Goal: Information Seeking & Learning: Learn about a topic

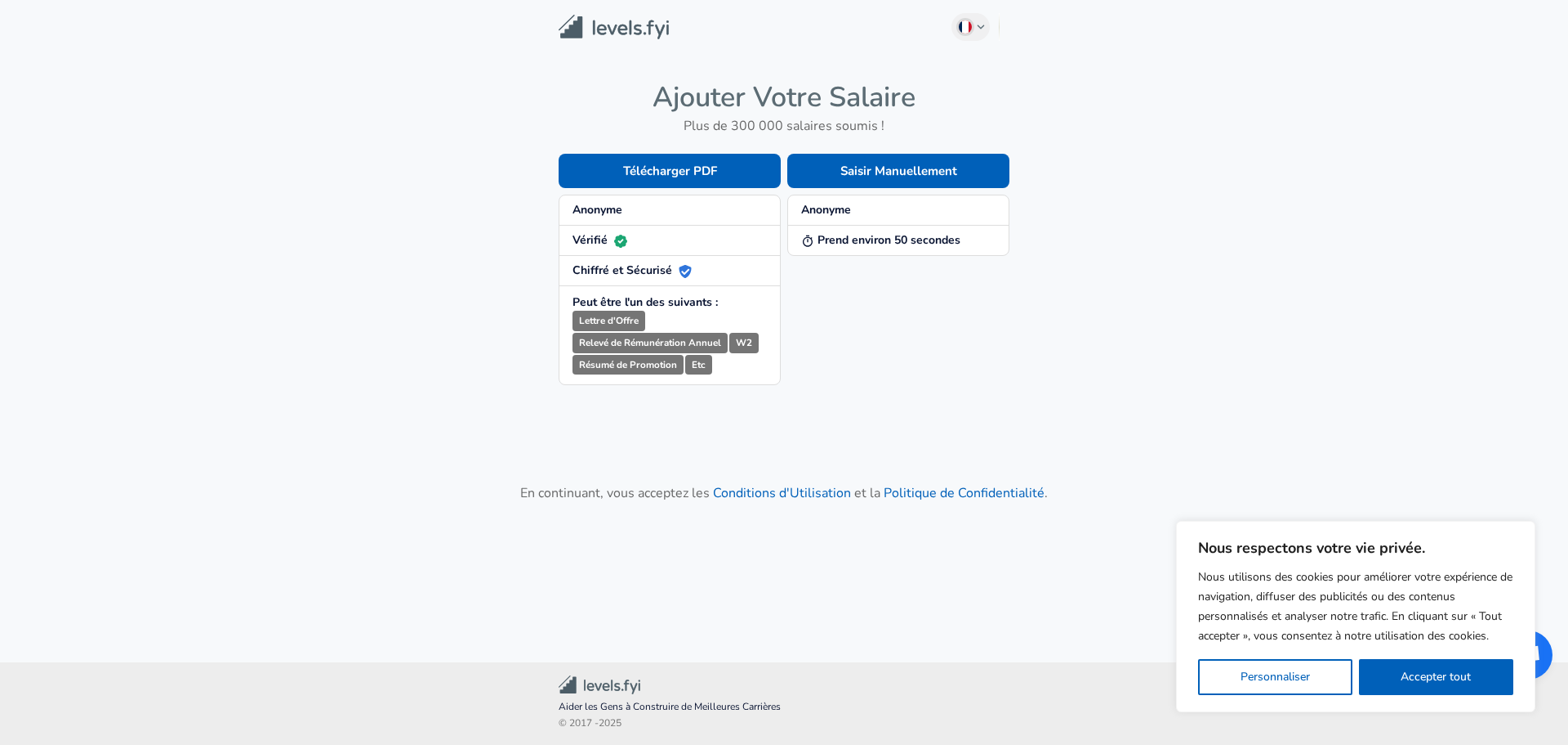
click at [581, 35] on img at bounding box center [613, 27] width 111 height 26
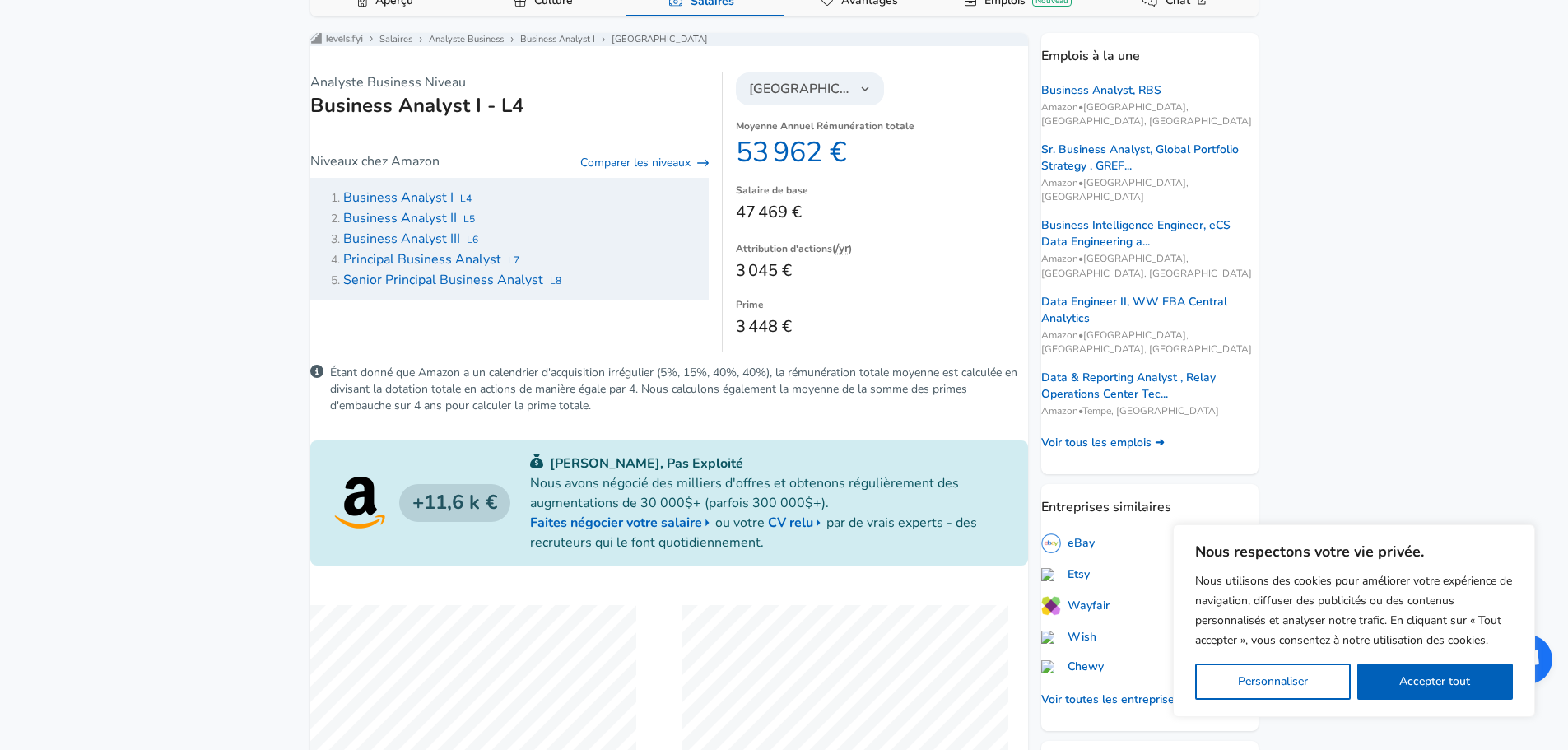
scroll to position [329, 0]
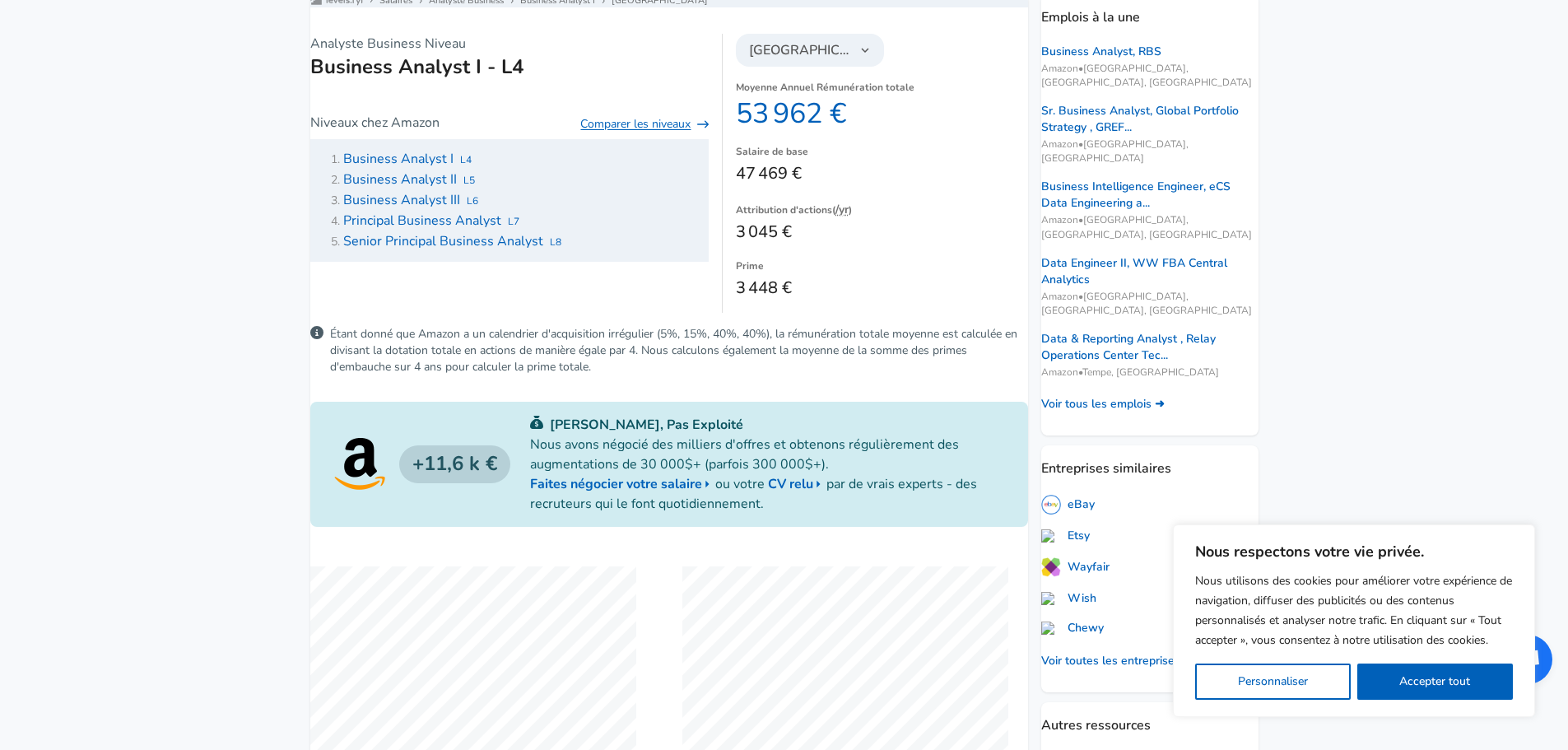
click at [600, 132] on link "Comparer les niveaux" at bounding box center [644, 123] width 129 height 16
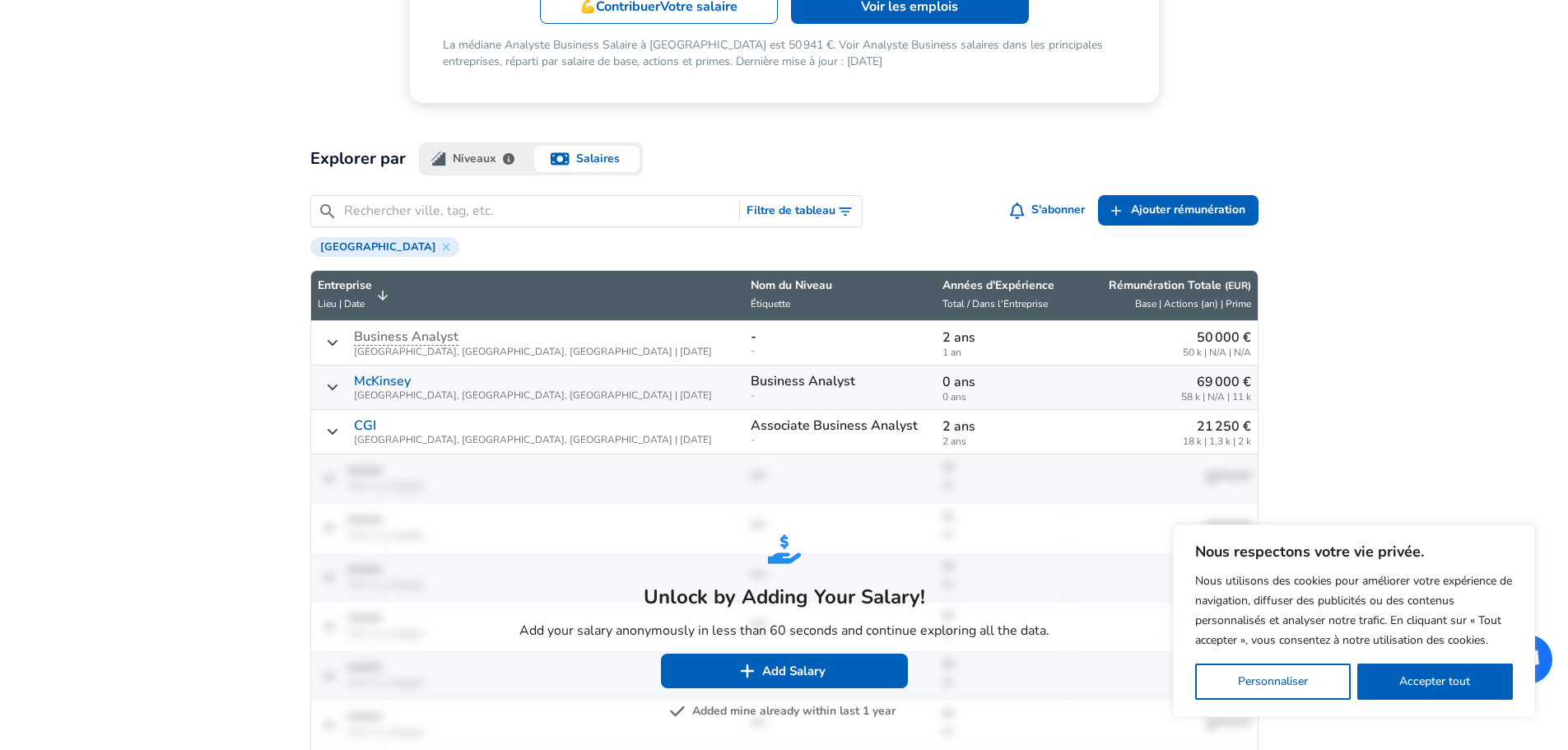
scroll to position [412, 0]
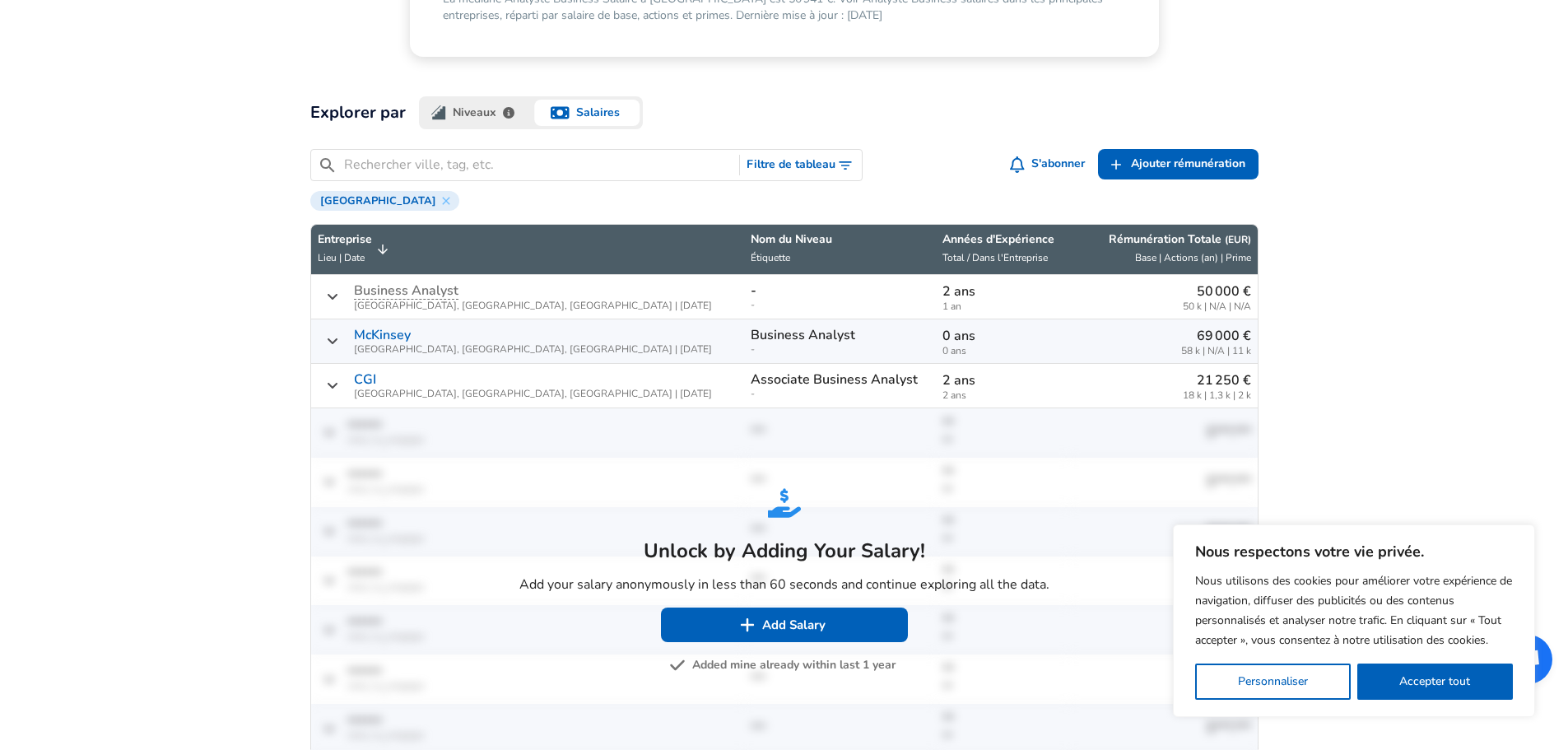
click at [364, 378] on link "CGI" at bounding box center [365, 379] width 22 height 15
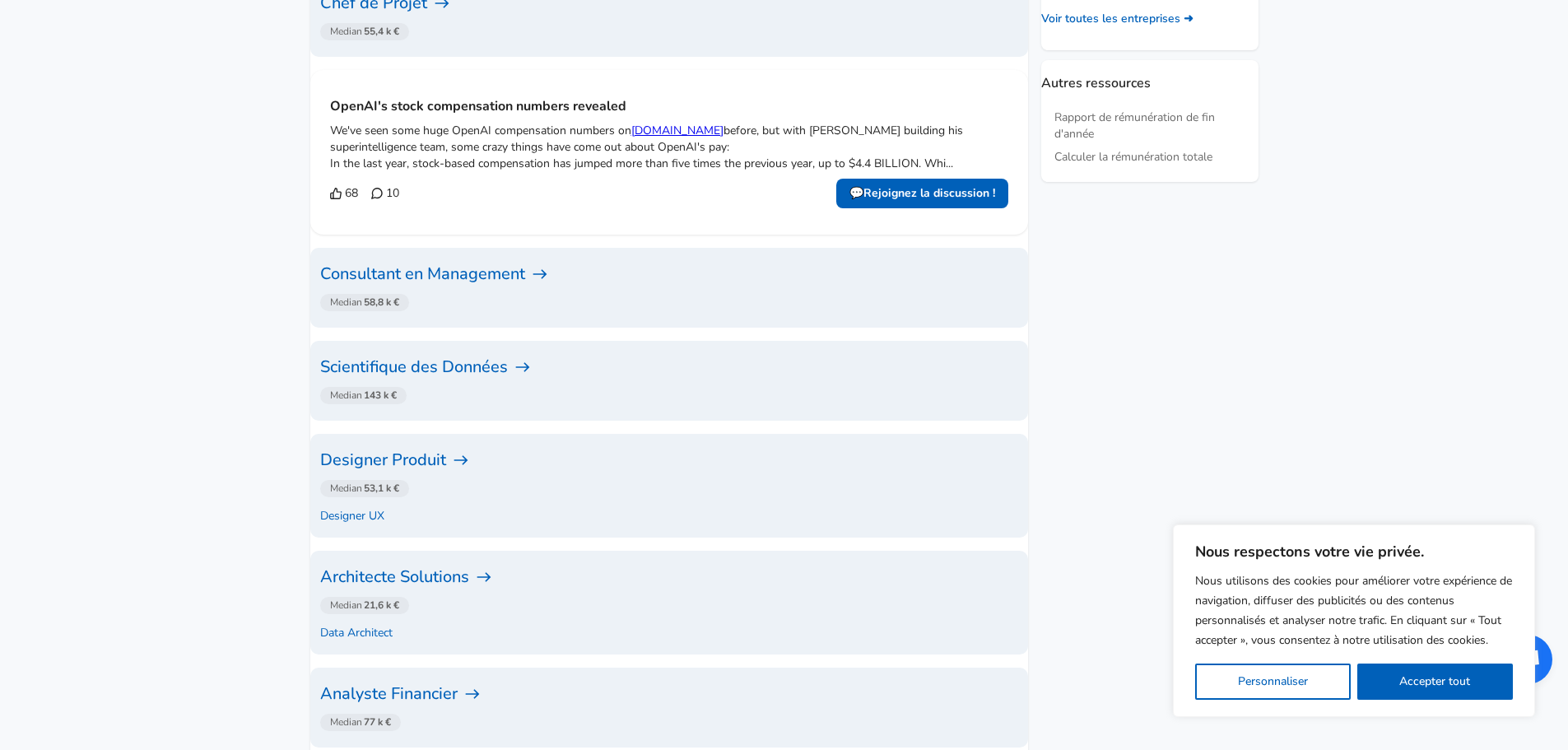
scroll to position [987, 0]
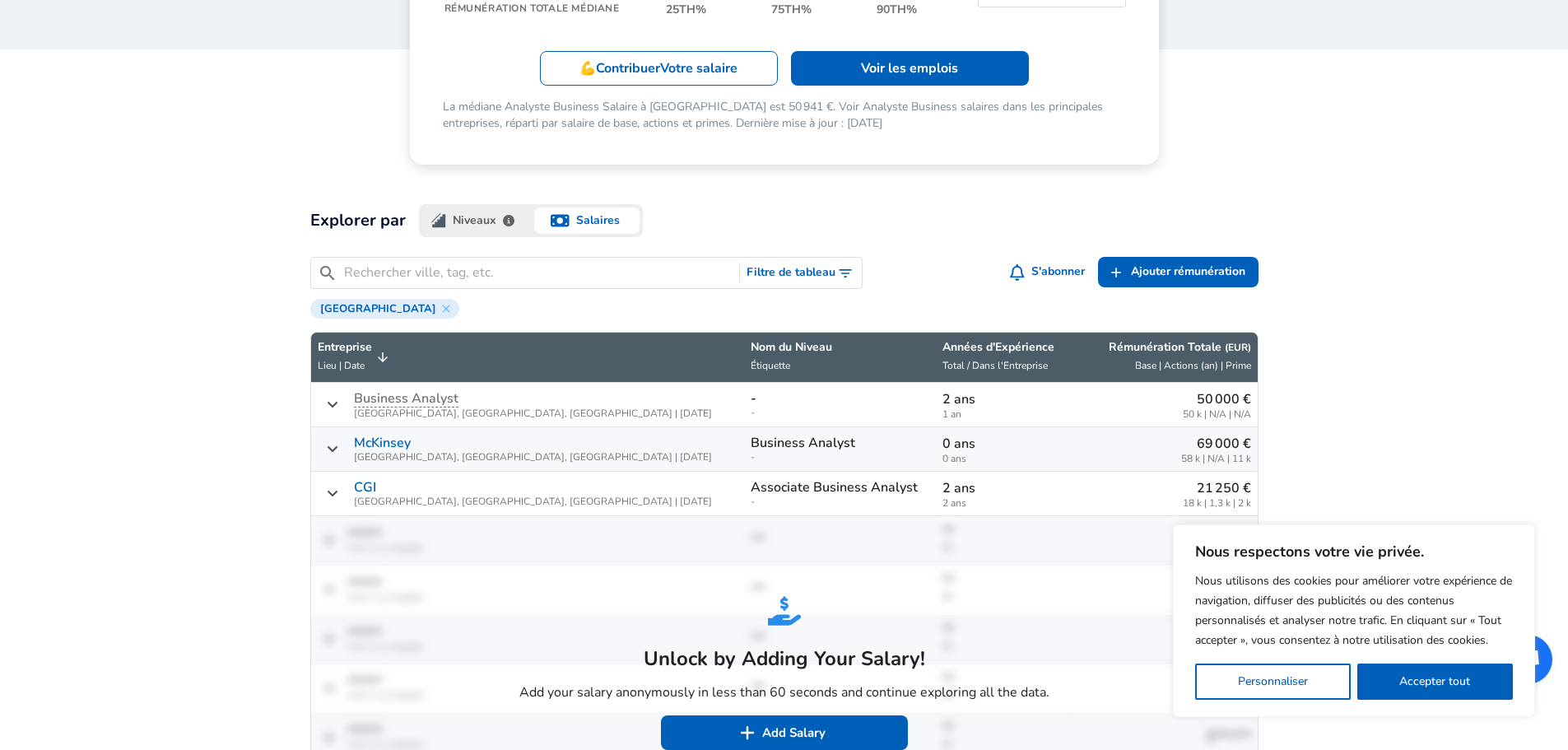
scroll to position [329, 0]
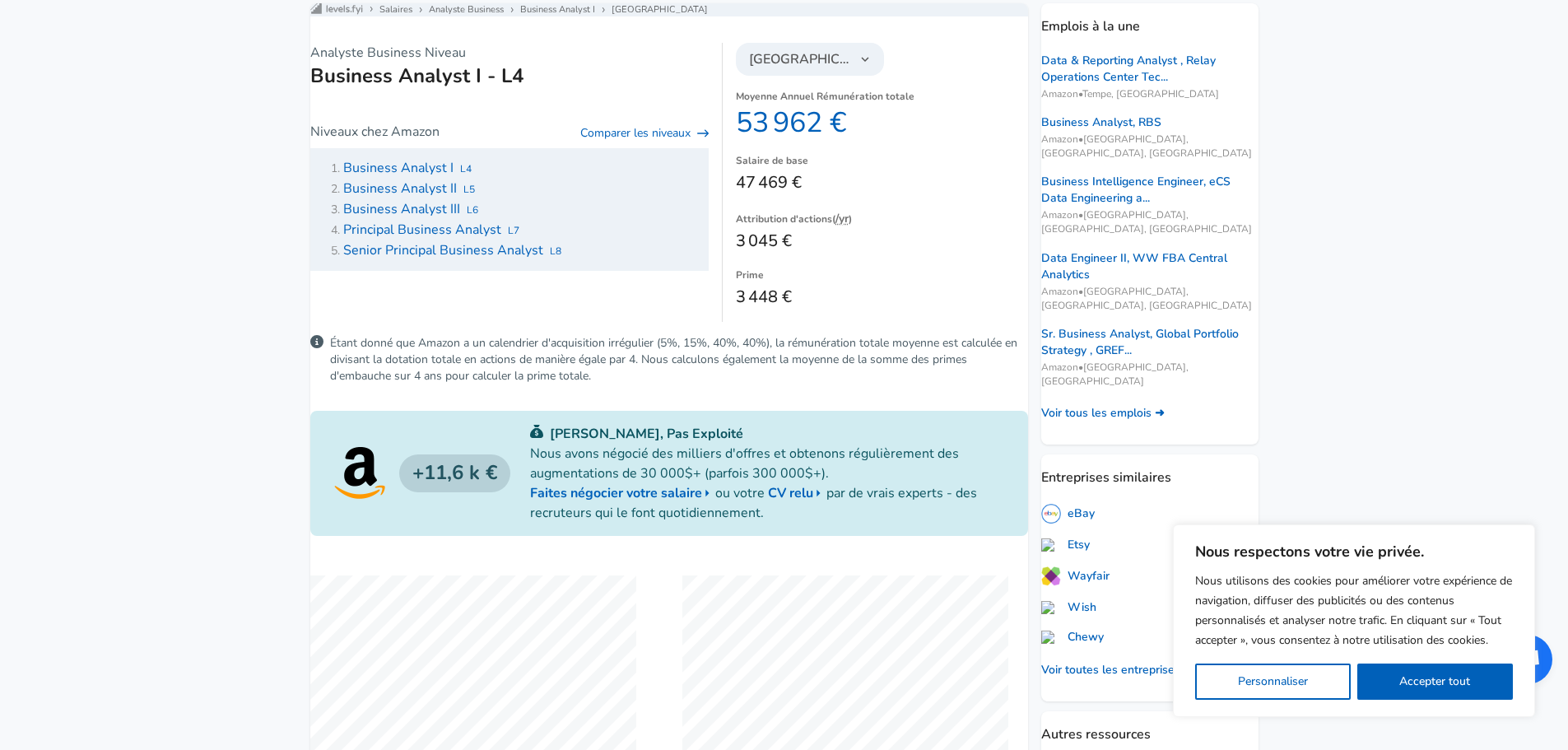
scroll to position [165, 0]
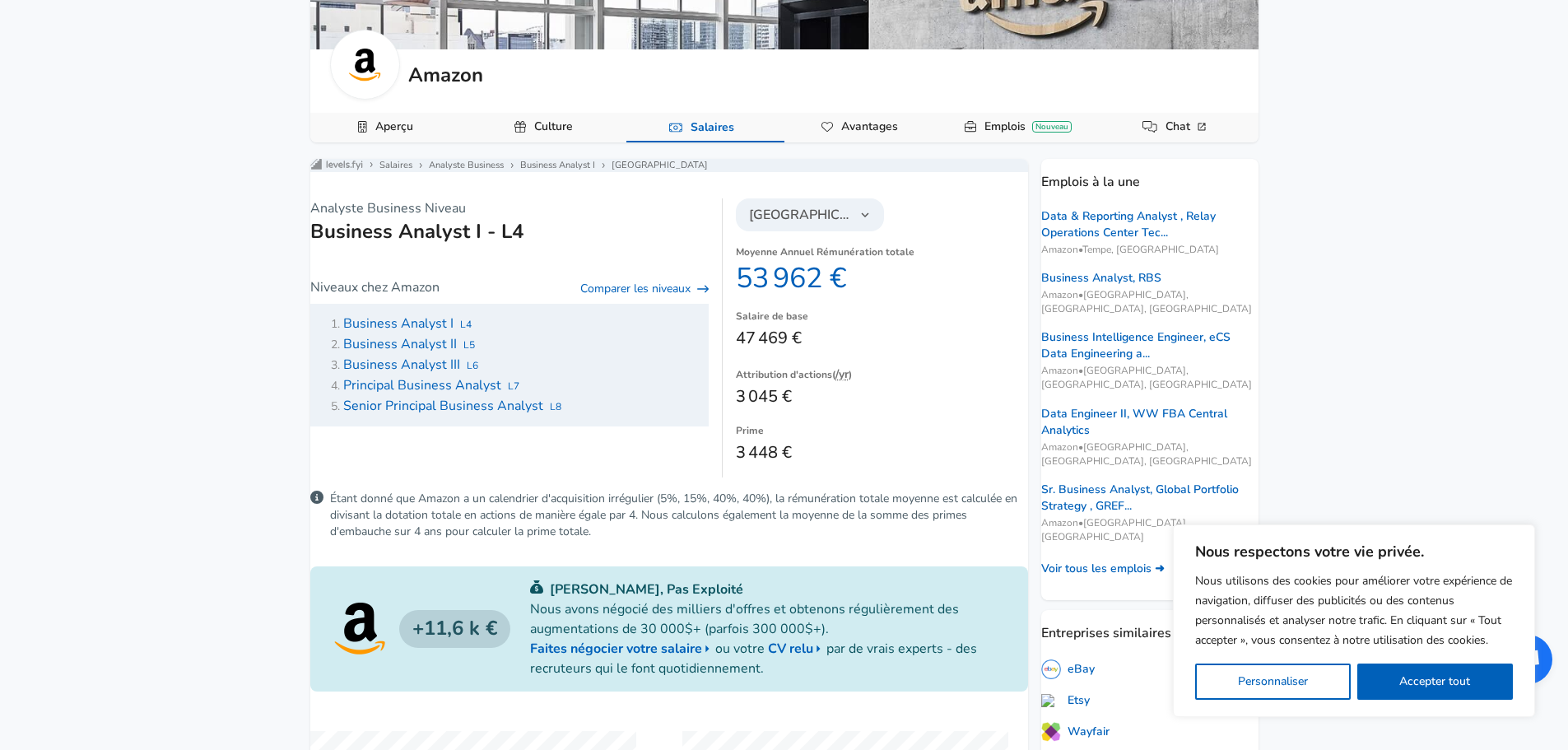
click at [604, 240] on h1 "Business Analyst I - L4" at bounding box center [509, 231] width 399 height 27
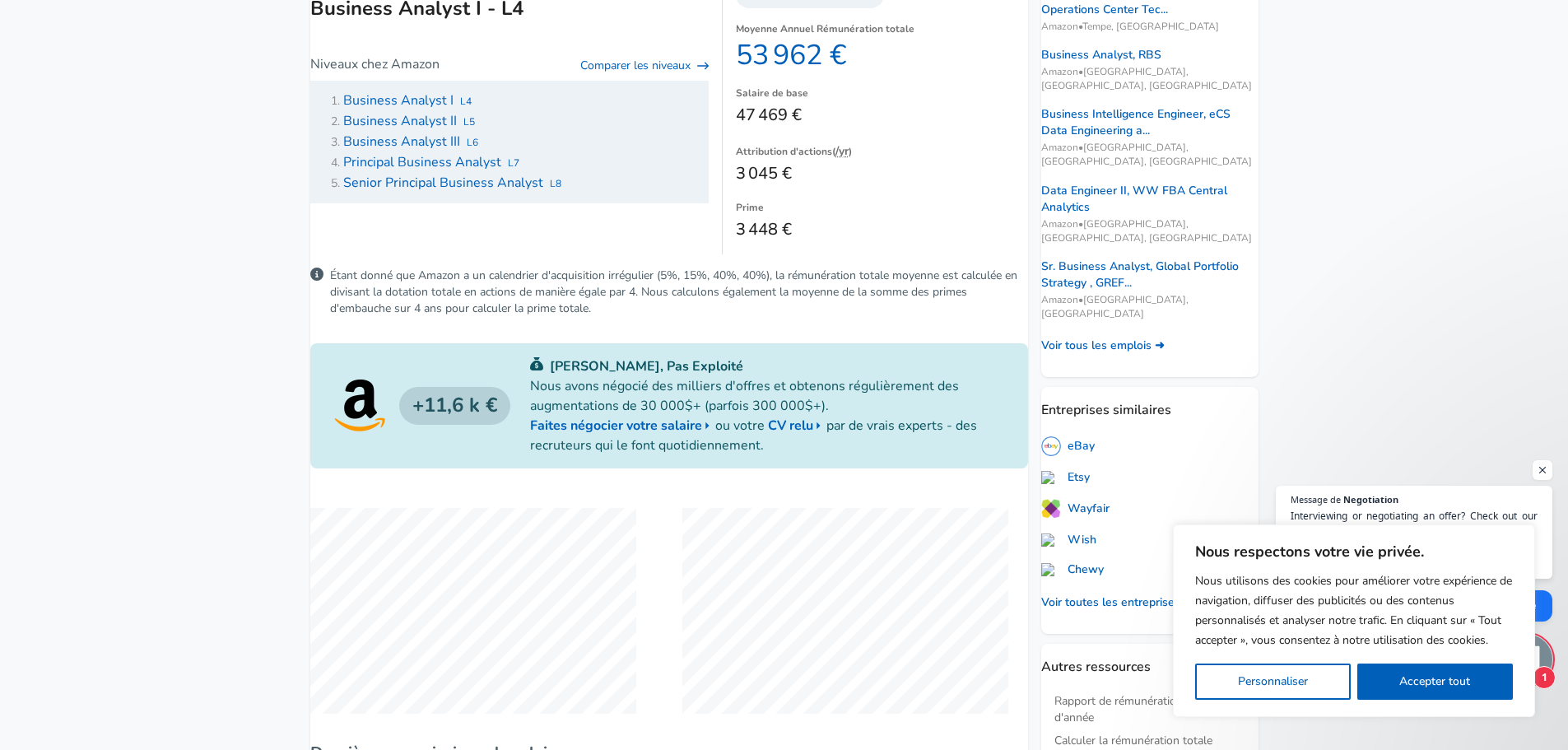
scroll to position [0, 0]
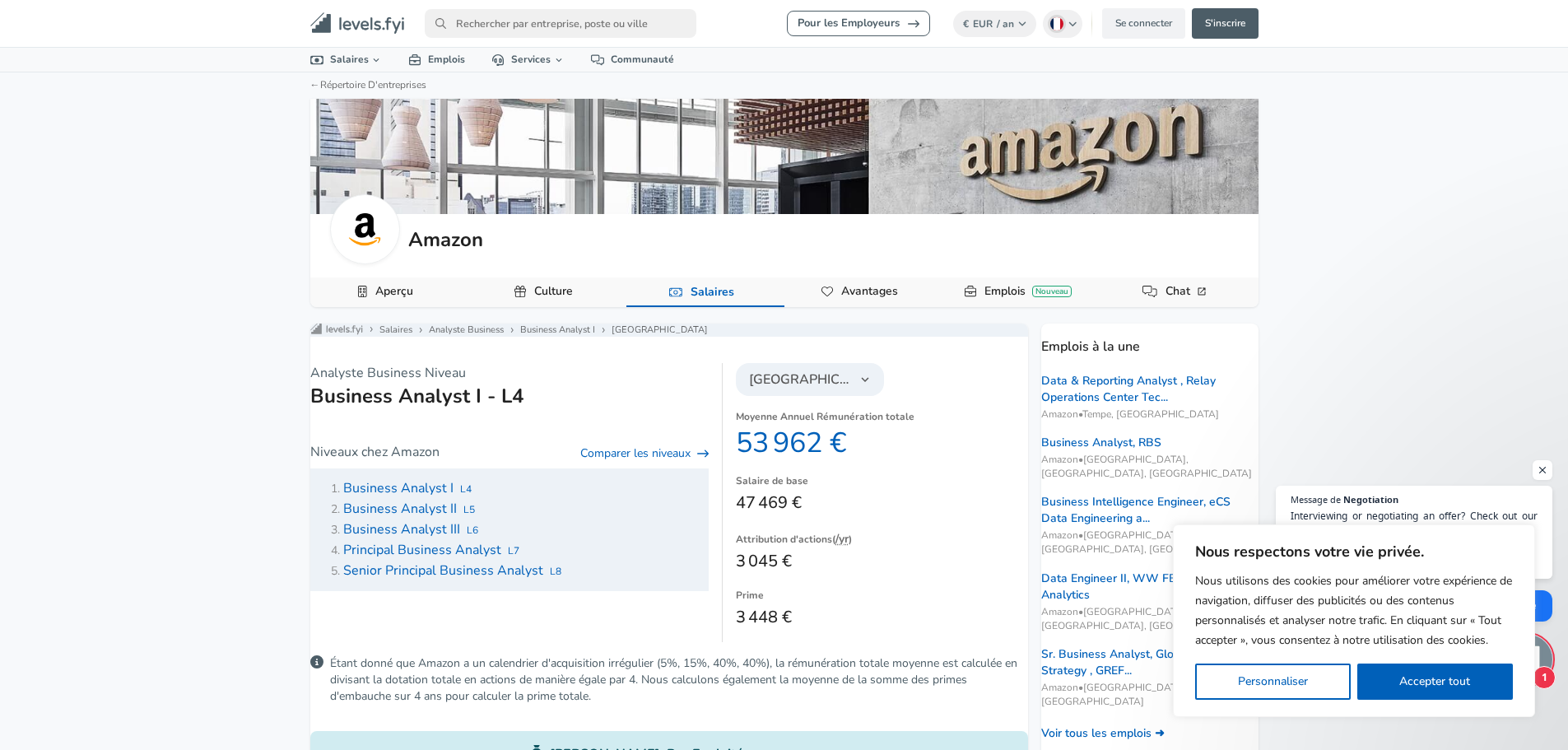
click at [425, 518] on span "Business Analyst II" at bounding box center [401, 508] width 114 height 18
click at [650, 2] on div "Pour les Employeurs € EUR / an Modifier French Change Se connecter S'inscrire T…" at bounding box center [784, 23] width 1568 height 47
click at [648, 9] on nav "Pour les Employeurs € EUR / an Modifier French Change Se connecter S'inscrire T…" at bounding box center [785, 23] width 988 height 34
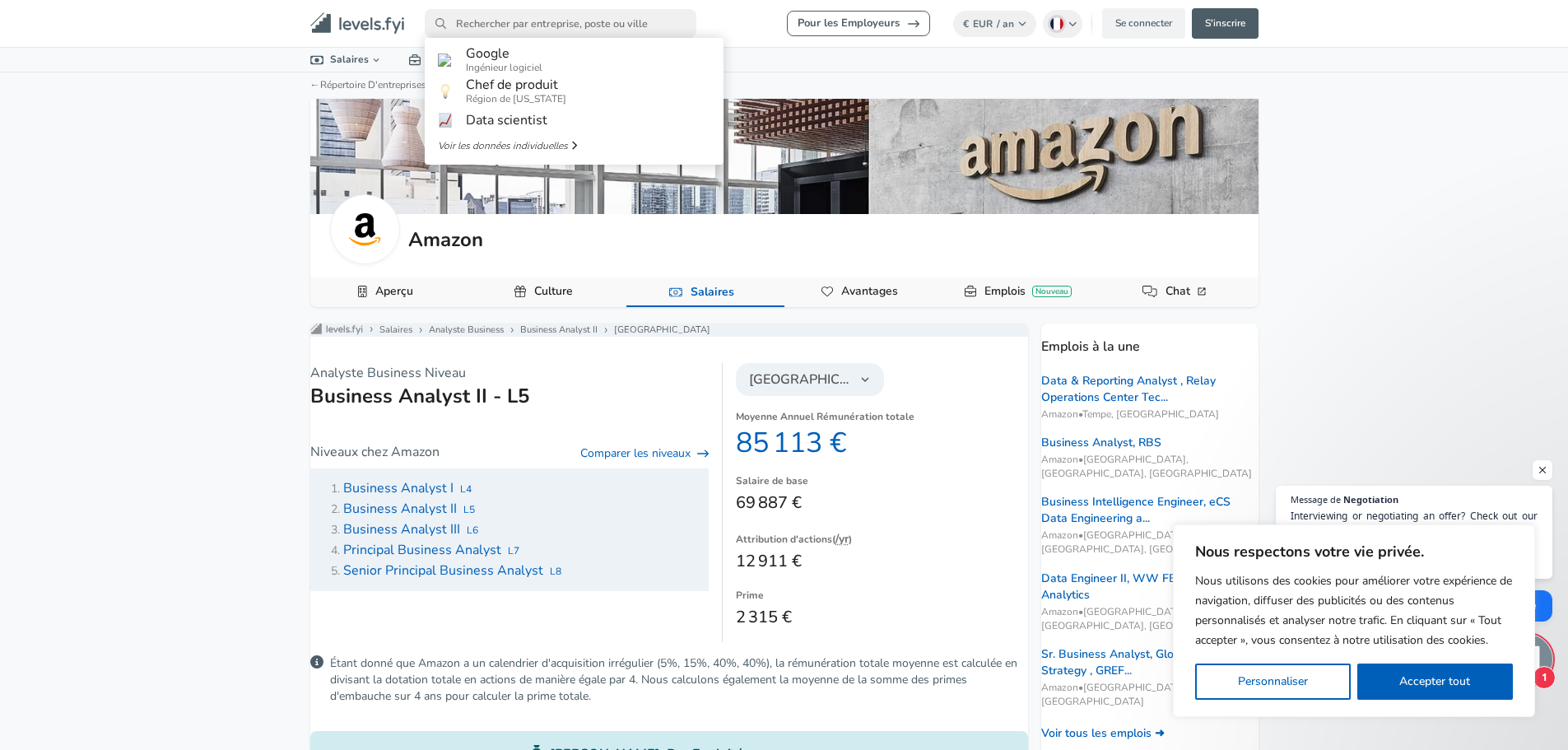
click at [653, 17] on input "primary" at bounding box center [560, 22] width 272 height 28
paste input "Operations Research Consultant"
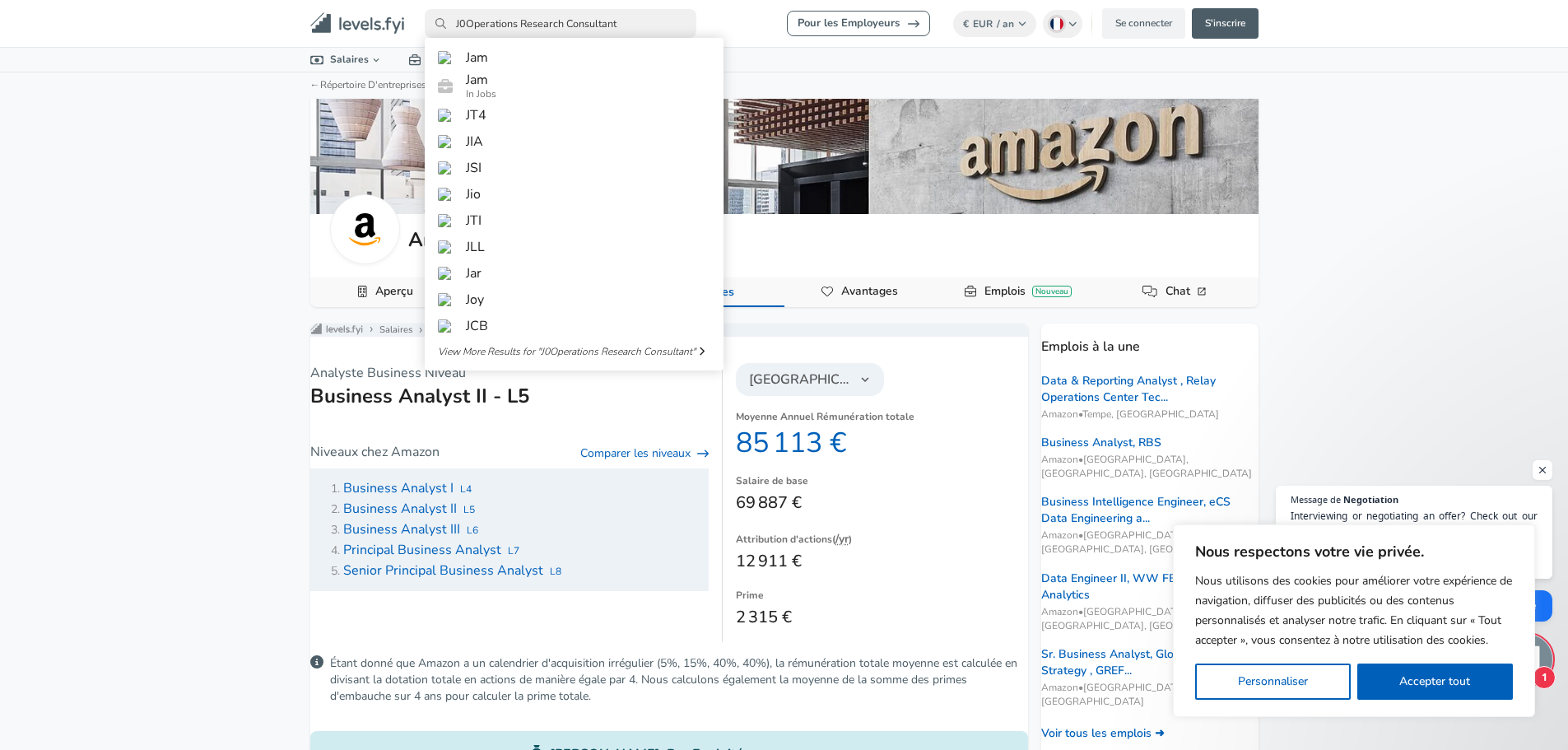
type input "J0Operations Research Consultan"
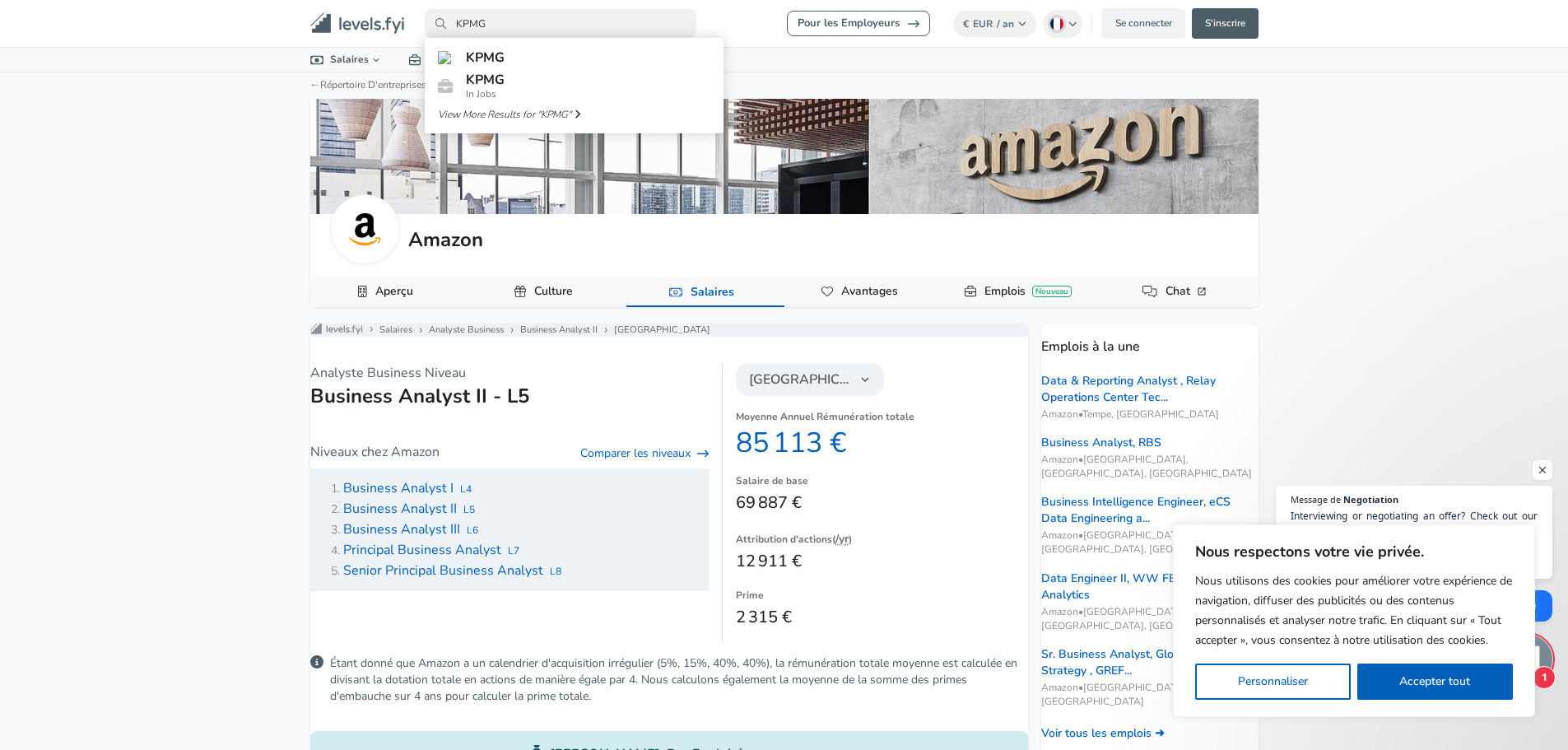
type input "KPMG"
click at [627, 63] on link "KPMG" at bounding box center [574, 57] width 299 height 27
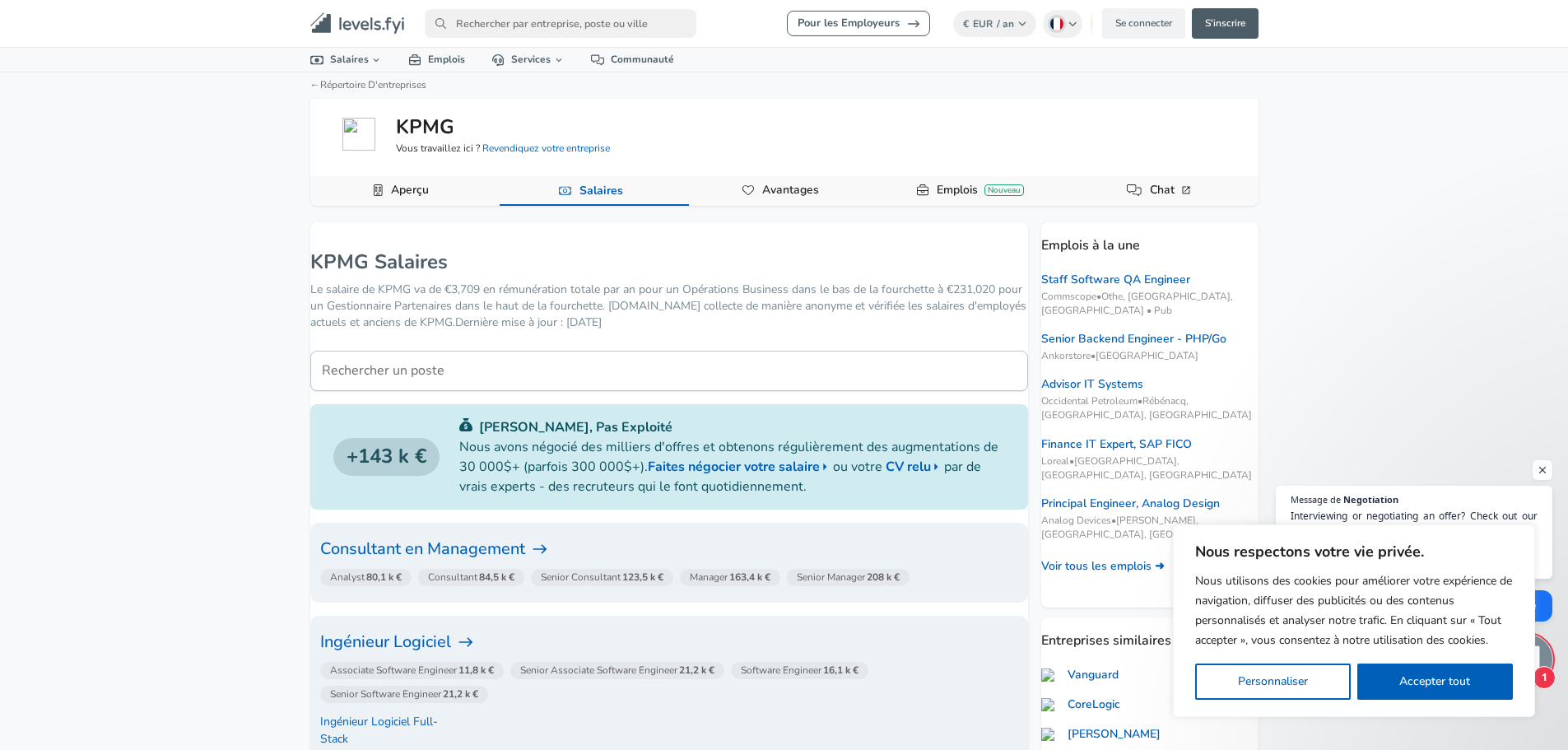
click at [539, 28] on input "primary" at bounding box center [560, 22] width 272 height 28
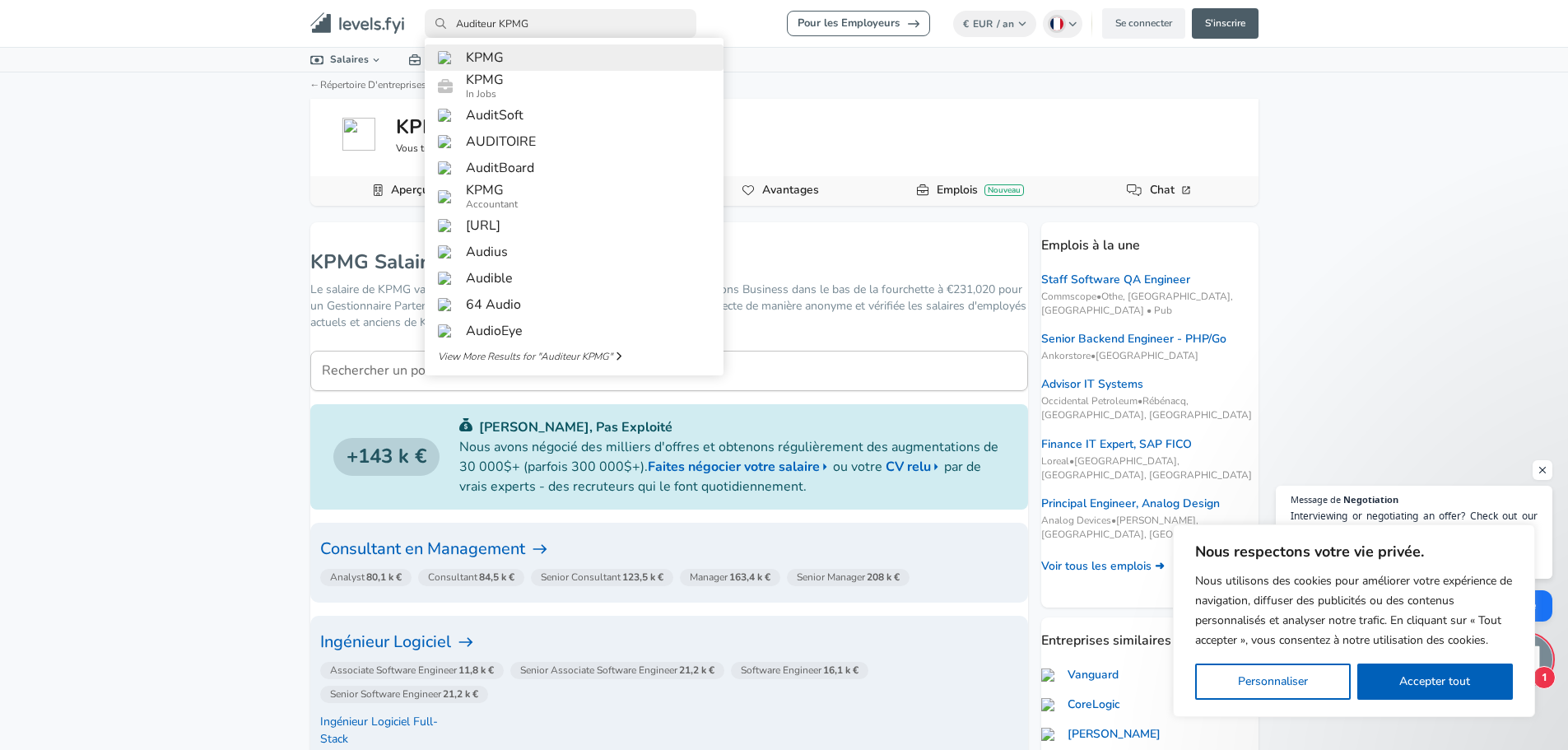
type input "Auditeur KPMG"
click at [531, 60] on link "KPMG" at bounding box center [574, 57] width 299 height 27
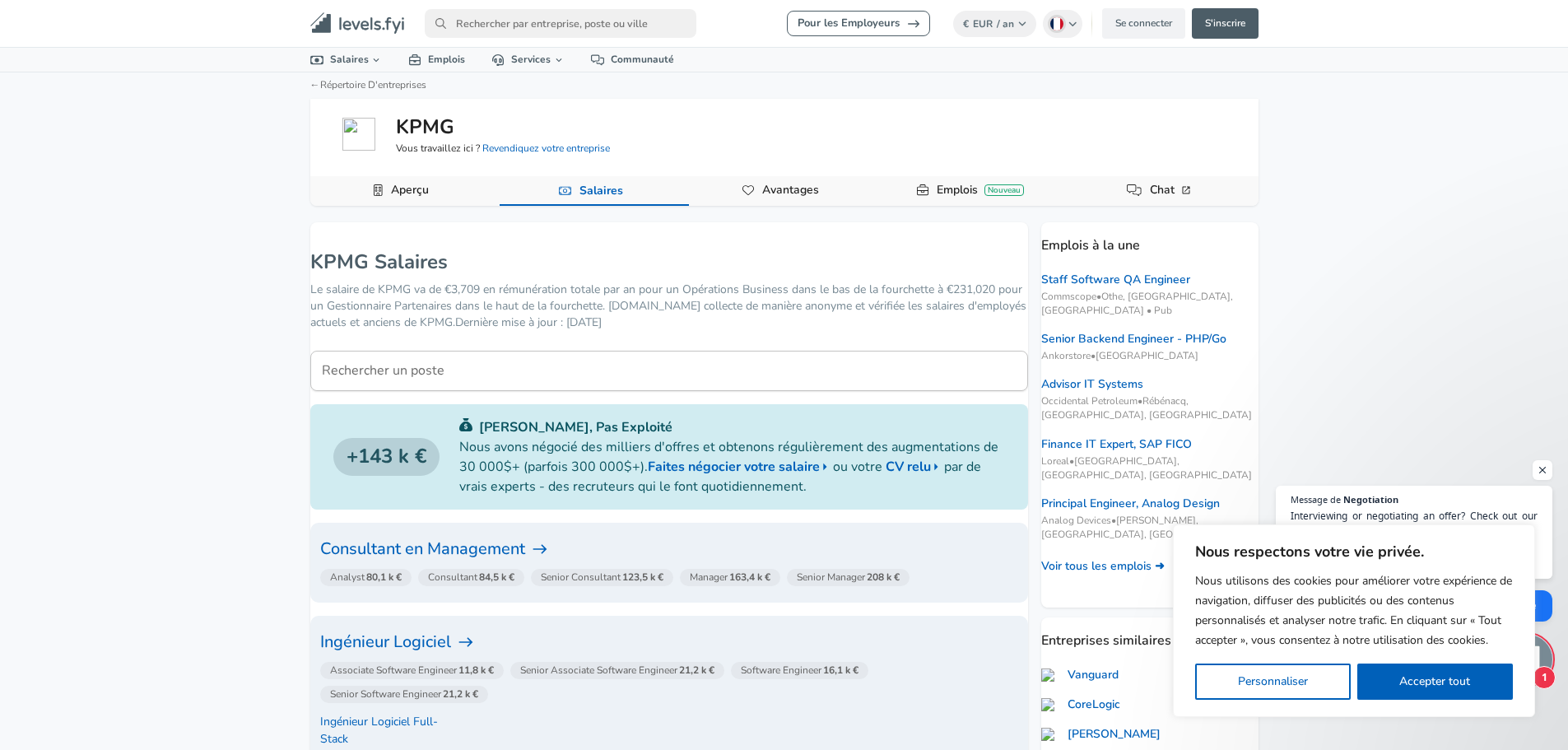
click at [735, 299] on p "Le salaire de KPMG va de €3,709 en rémunération totale par an pour un Opération…" at bounding box center [668, 306] width 718 height 49
click at [677, 369] on input "Rechercher un poste" at bounding box center [668, 370] width 718 height 41
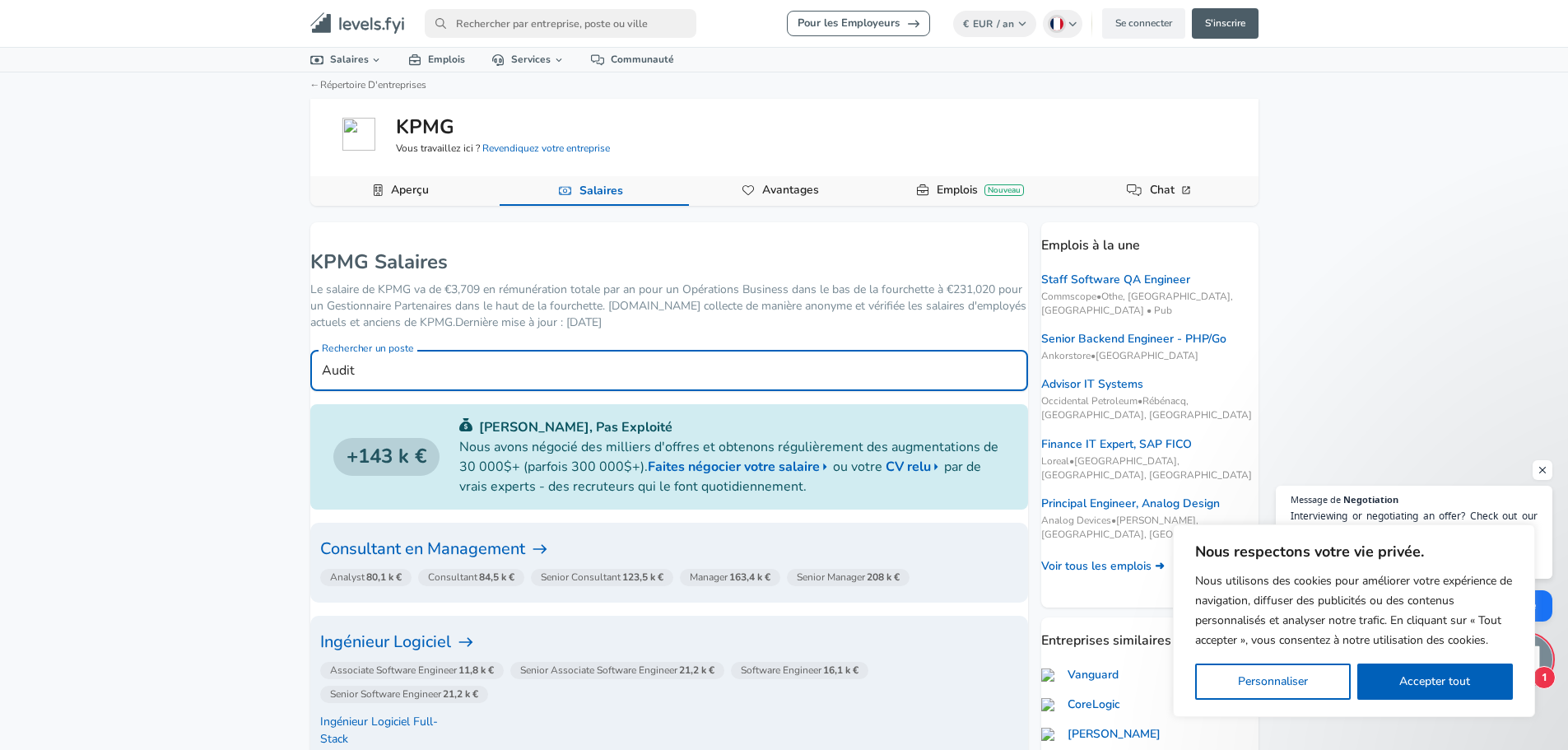
type input "Audit"
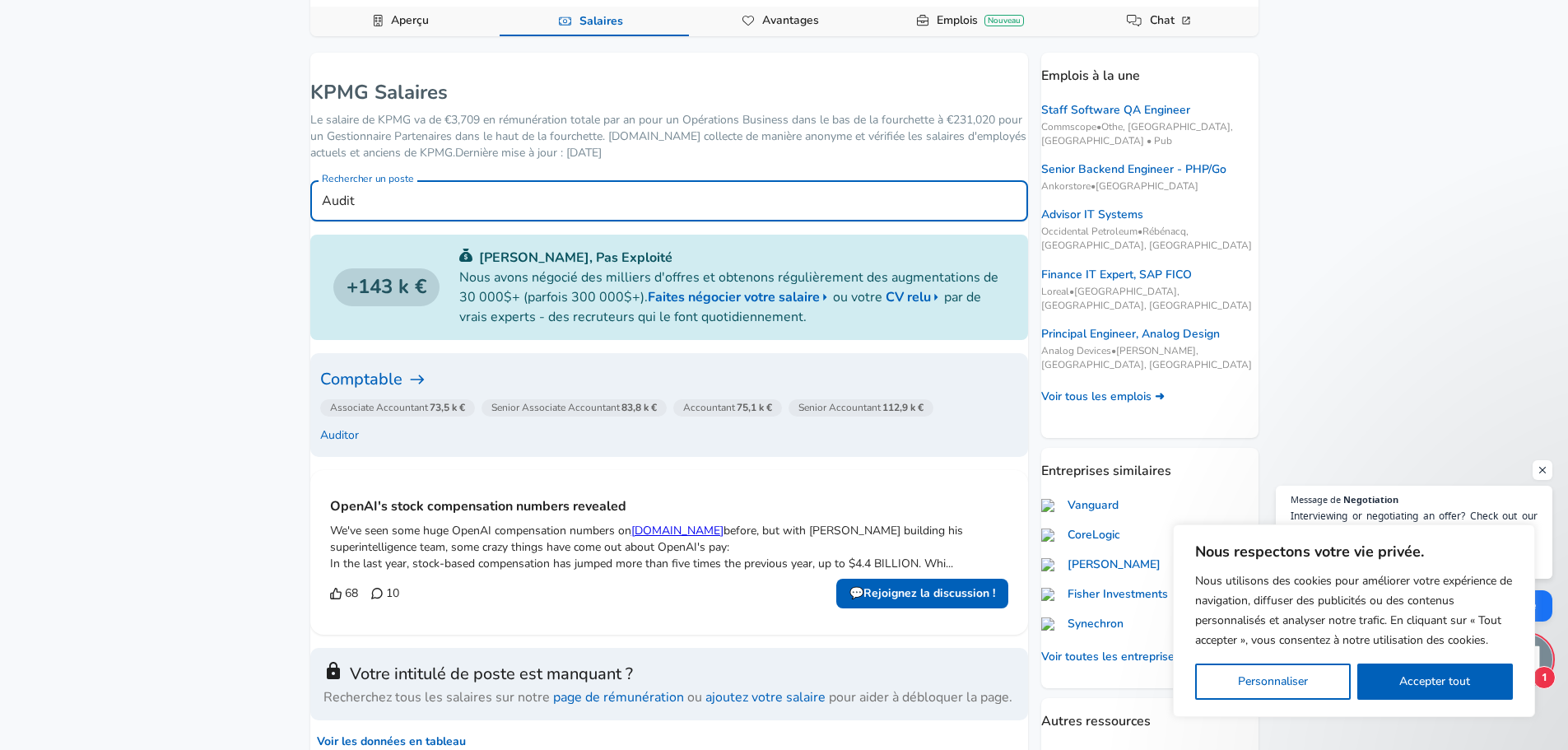
scroll to position [165, 0]
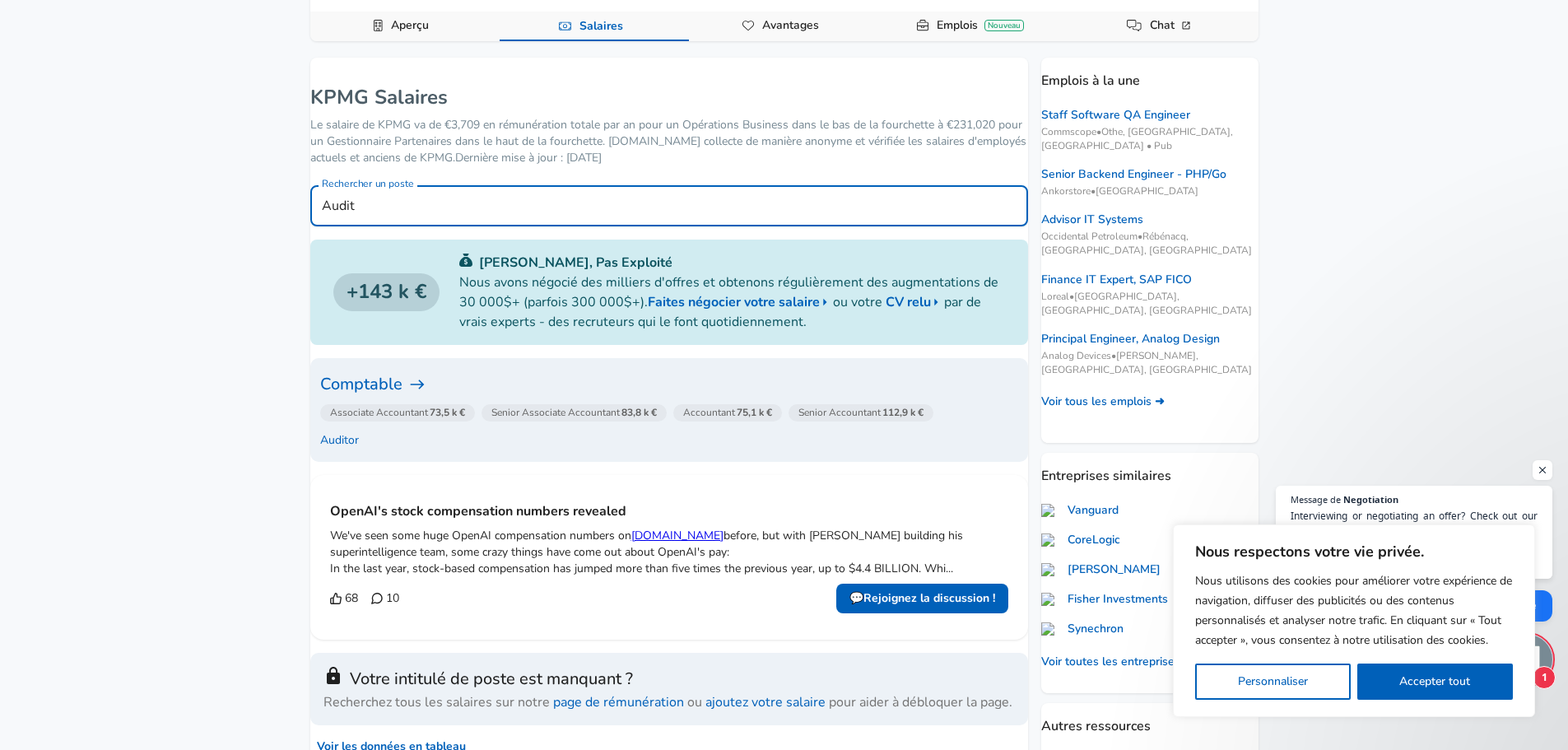
click at [426, 386] on icon at bounding box center [417, 384] width 16 height 16
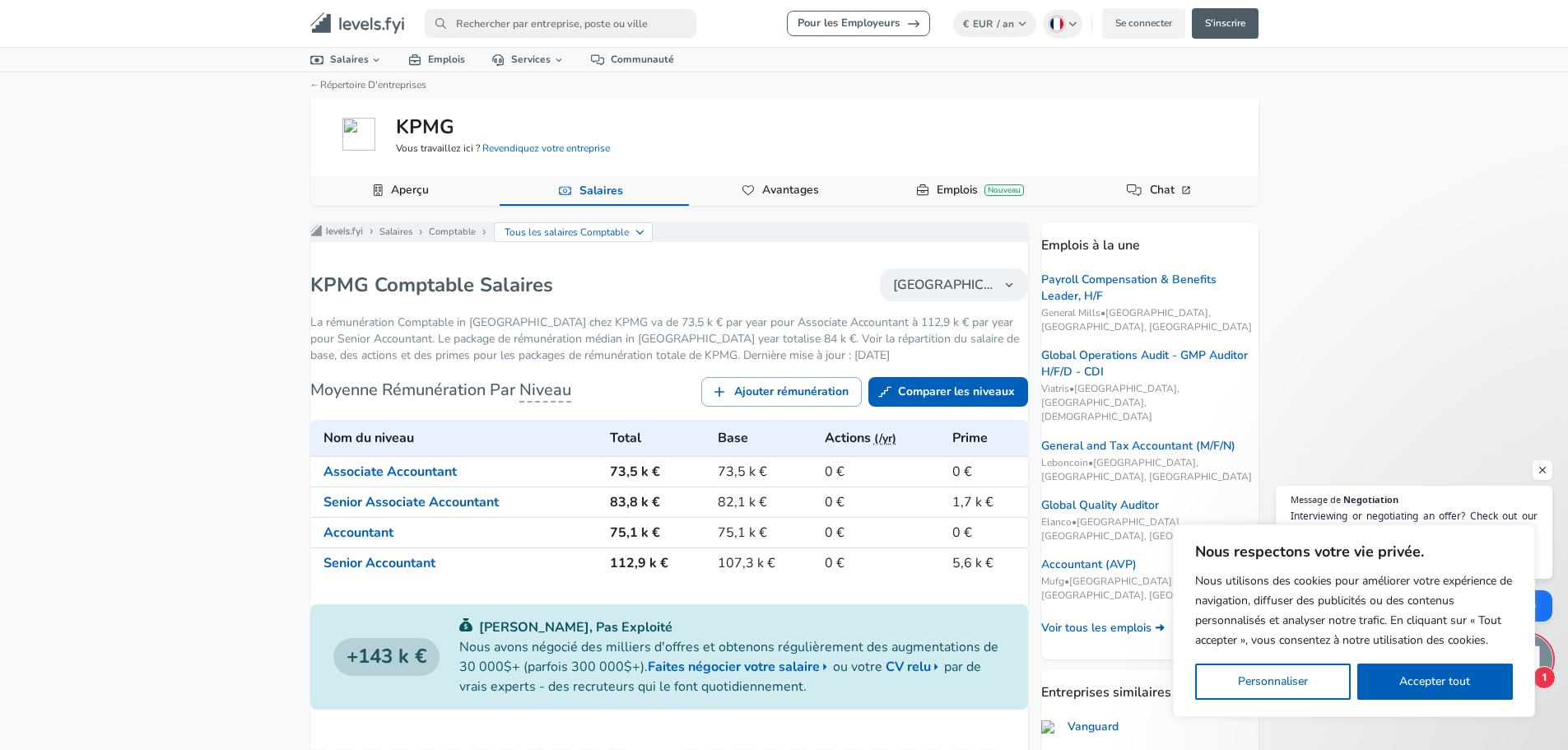
click at [952, 282] on button "[GEOGRAPHIC_DATA]" at bounding box center [954, 285] width 149 height 33
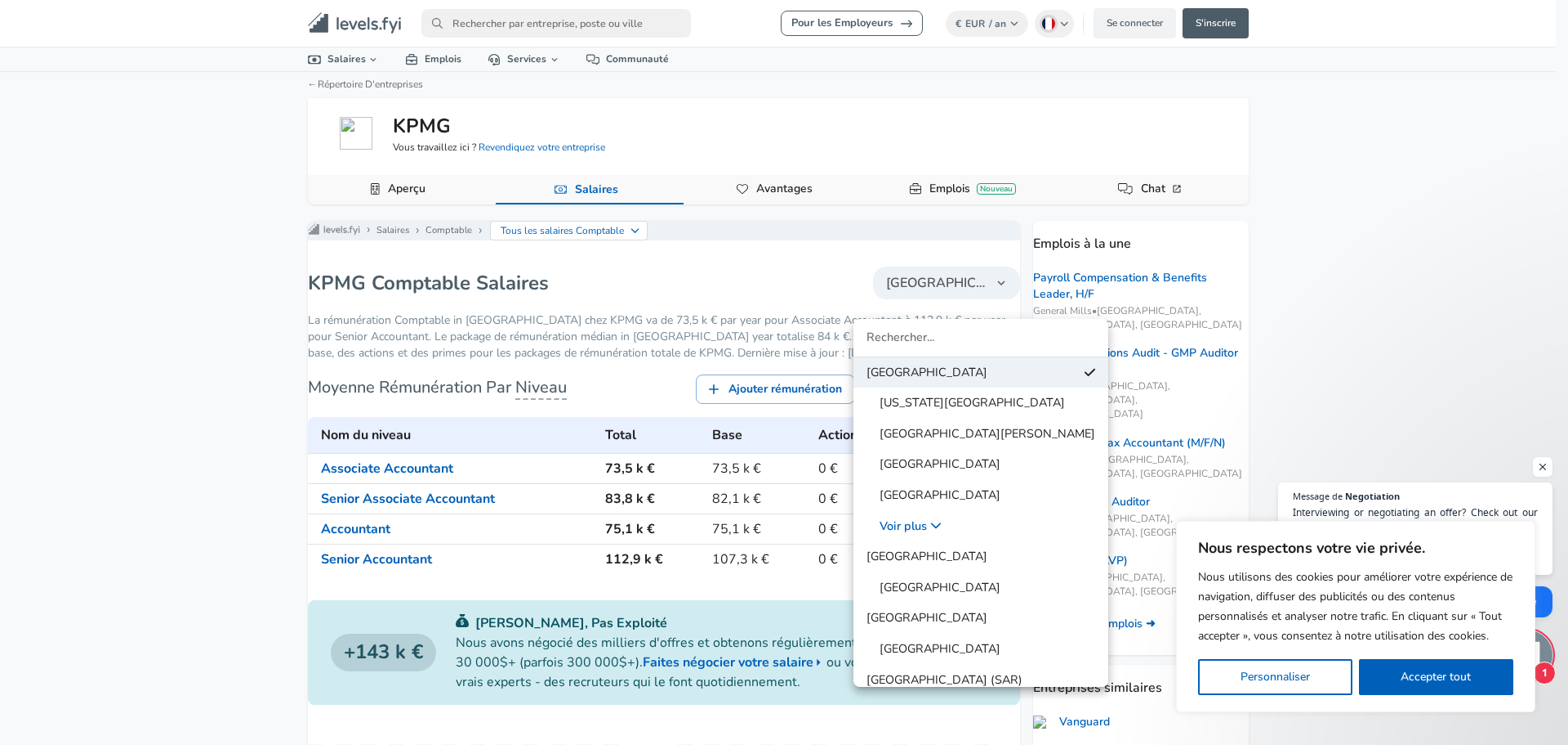
click at [943, 295] on div at bounding box center [784, 372] width 1568 height 745
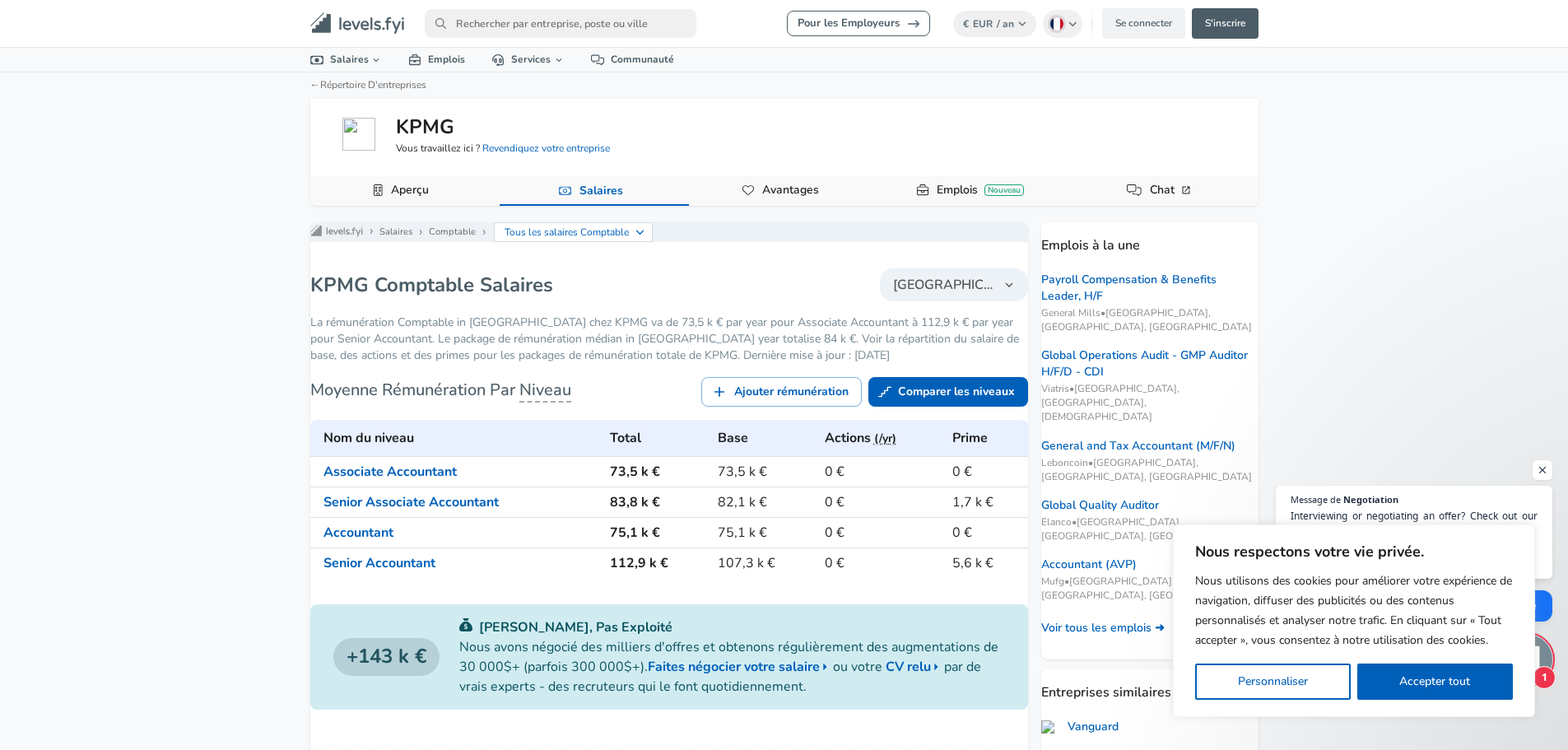
click at [958, 294] on span "[GEOGRAPHIC_DATA]" at bounding box center [944, 284] width 102 height 20
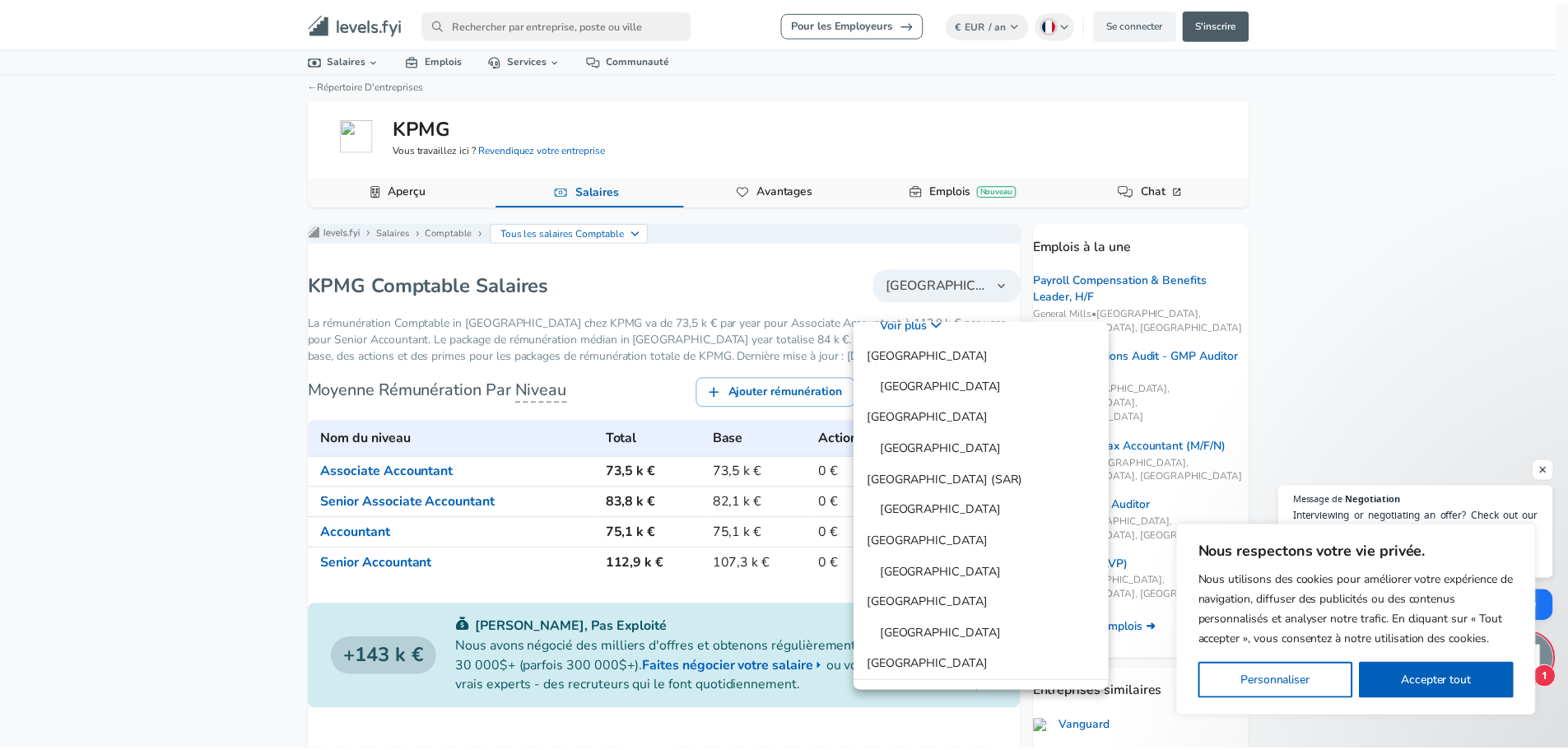
scroll to position [226, 0]
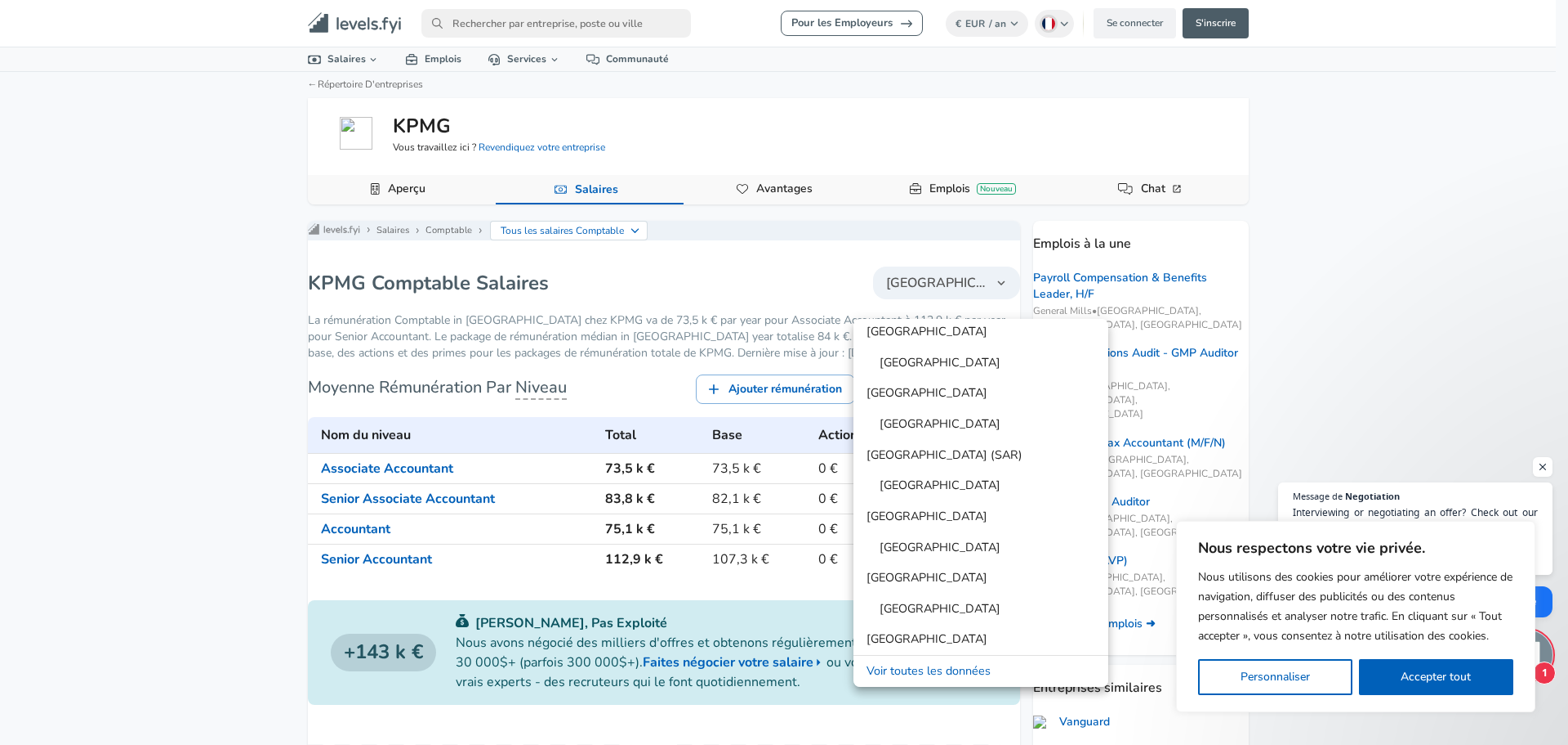
click at [932, 676] on link "Voir toutes les données" at bounding box center [980, 670] width 254 height 25
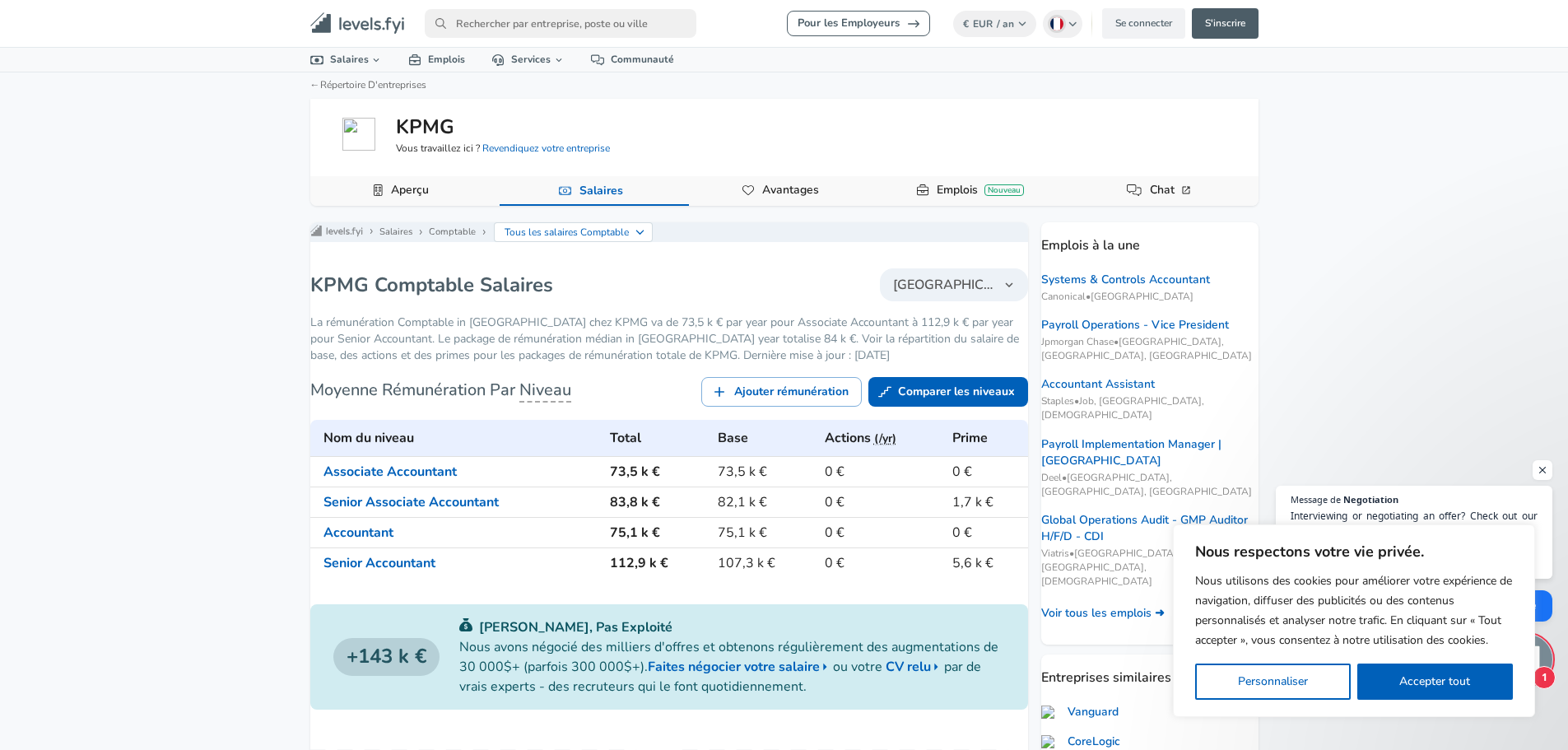
click at [908, 282] on button "[GEOGRAPHIC_DATA]" at bounding box center [954, 285] width 149 height 33
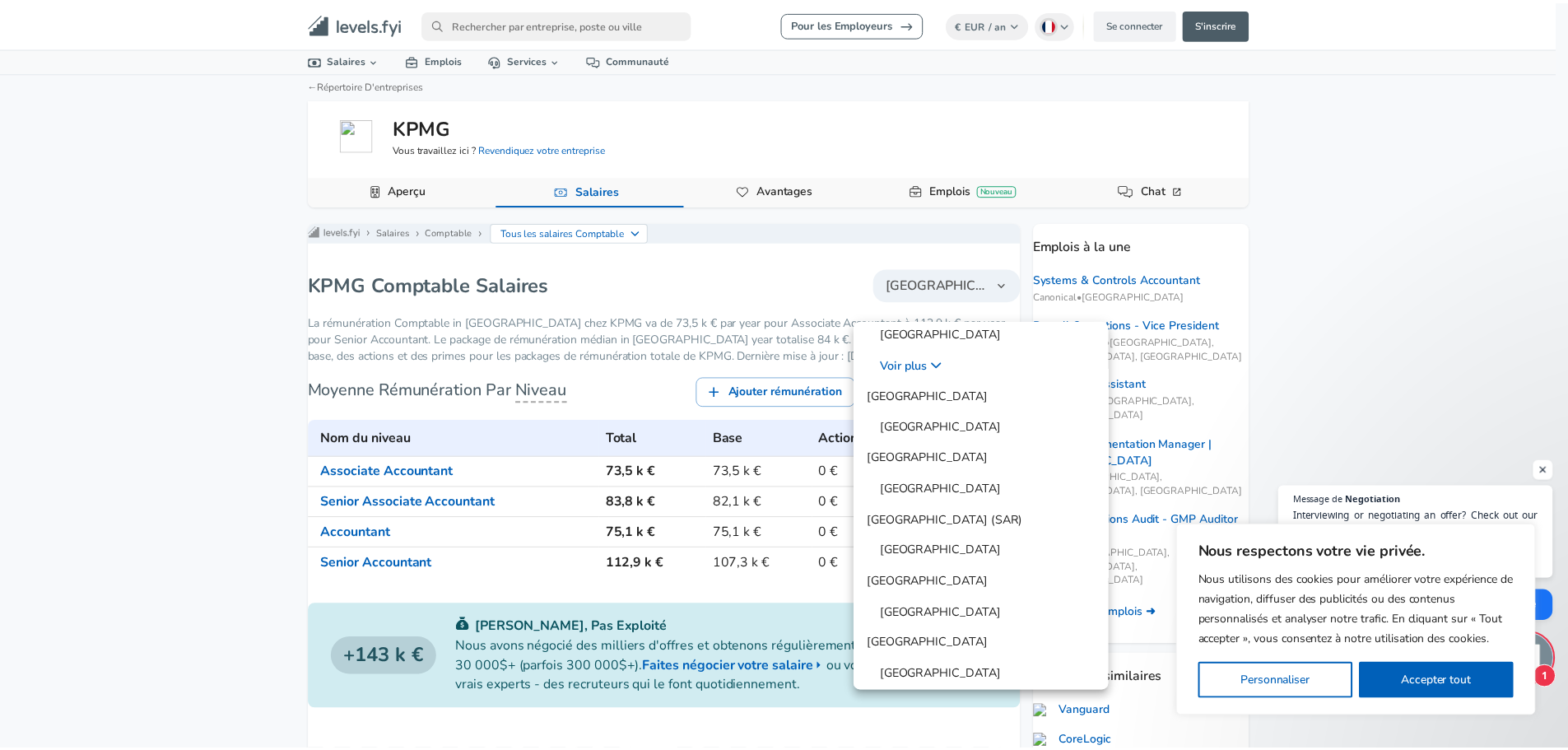
scroll to position [226, 0]
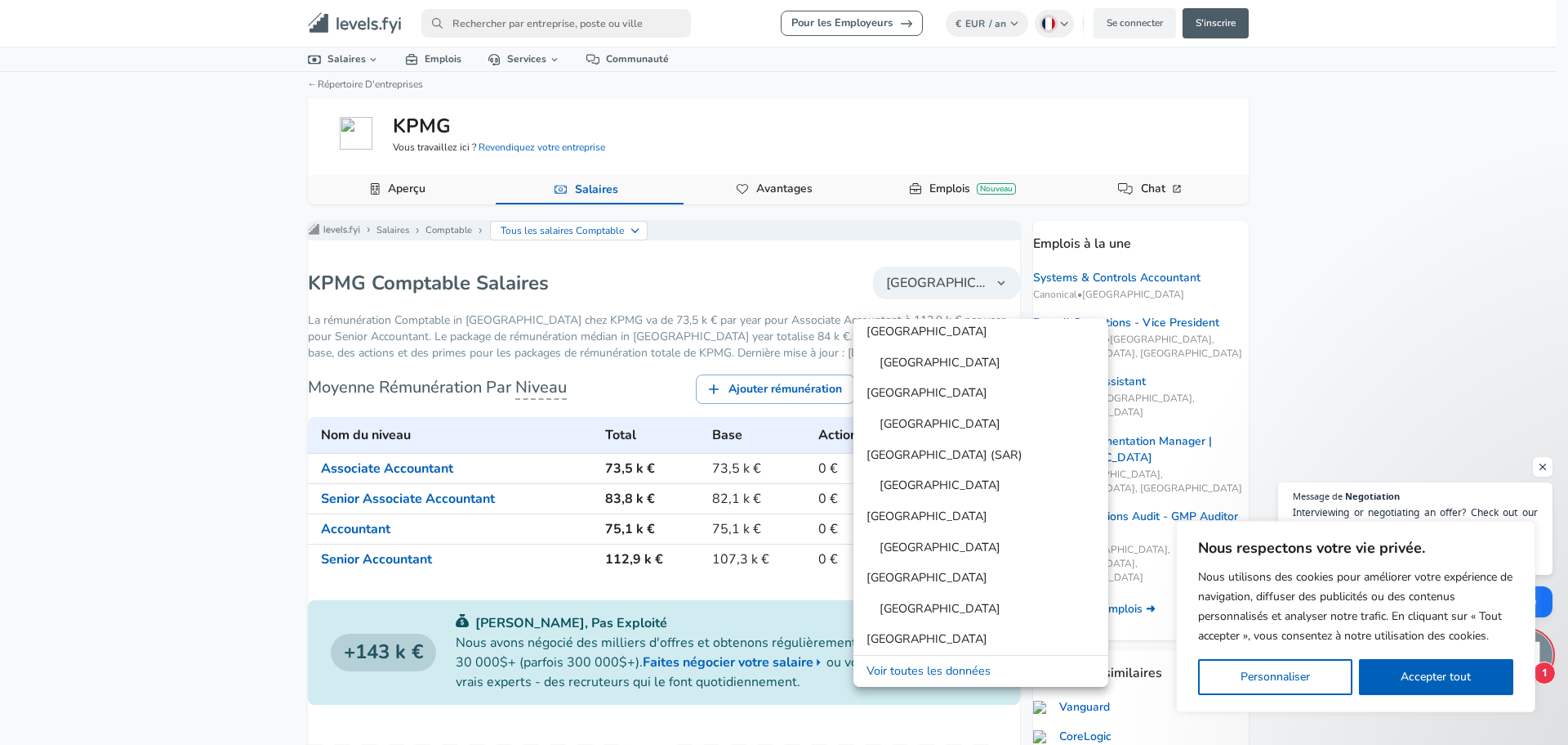
click at [547, 30] on div at bounding box center [784, 372] width 1568 height 745
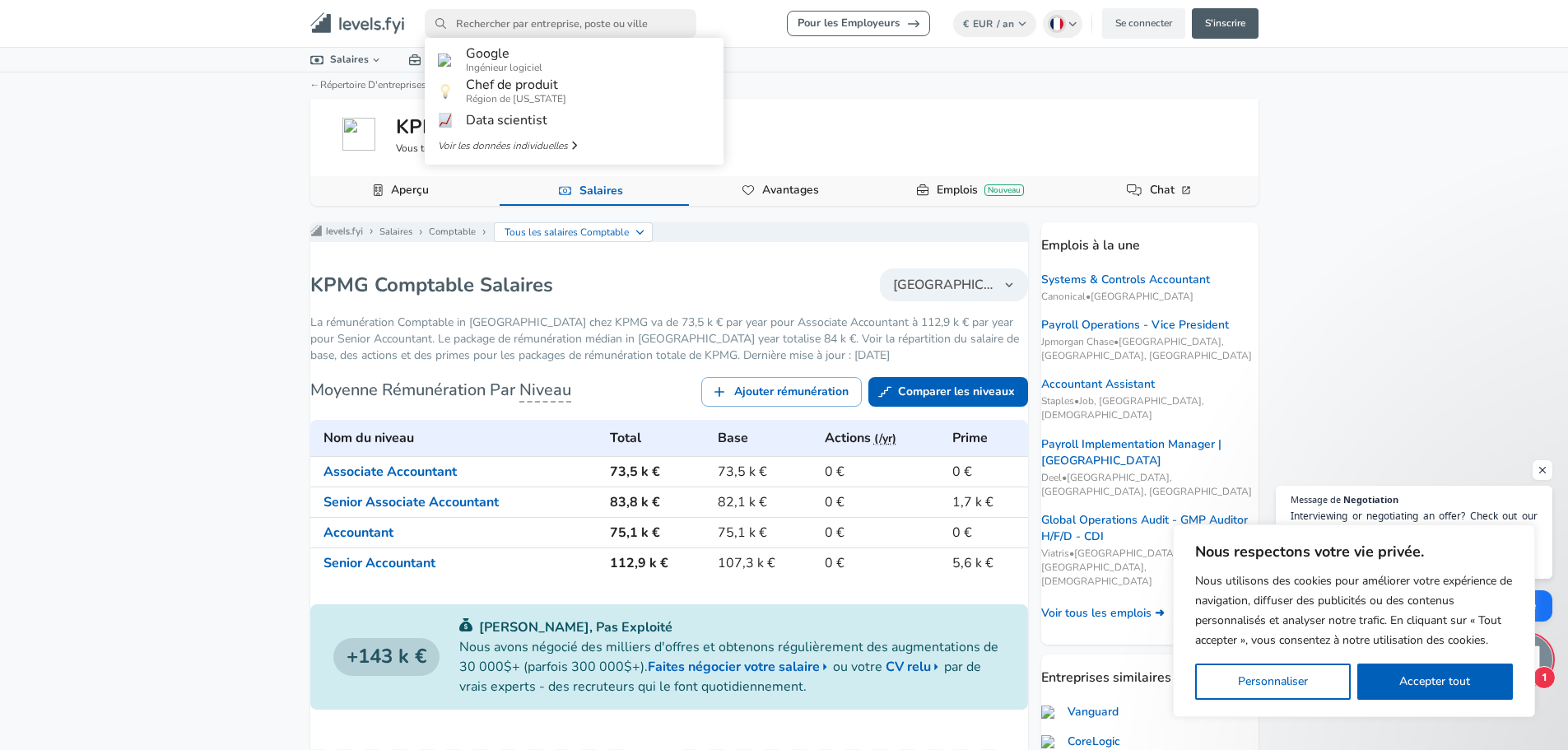
click at [552, 25] on input "primary" at bounding box center [560, 22] width 272 height 28
type input "[PERSON_NAME]"
click link "[PERSON_NAME] and [PERSON_NAME]" at bounding box center [574, 57] width 299 height 27
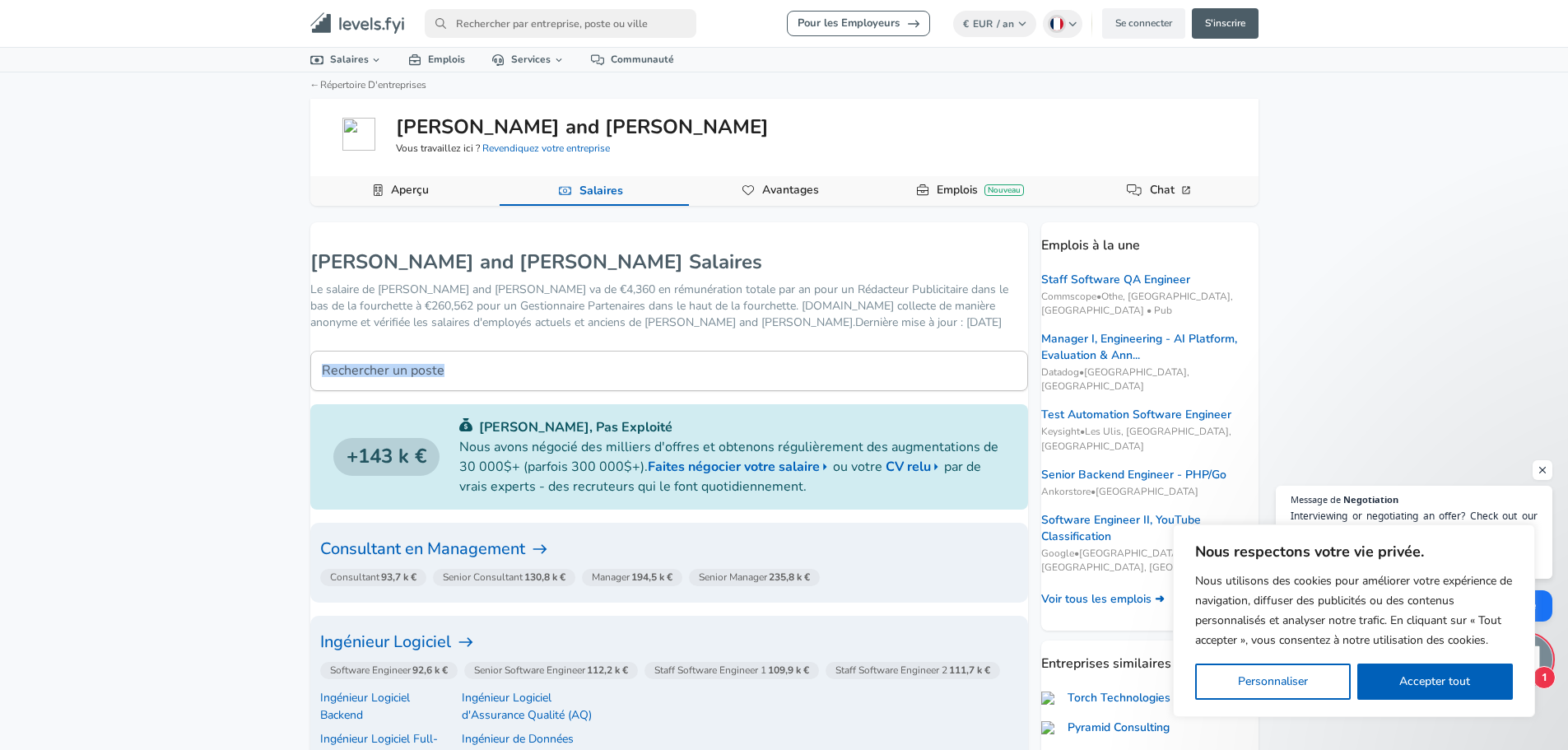
click at [490, 354] on div "Rechercher un poste Rechercher un poste" at bounding box center [668, 364] width 718 height 54
click at [490, 362] on input "Rechercher un poste" at bounding box center [668, 370] width 718 height 41
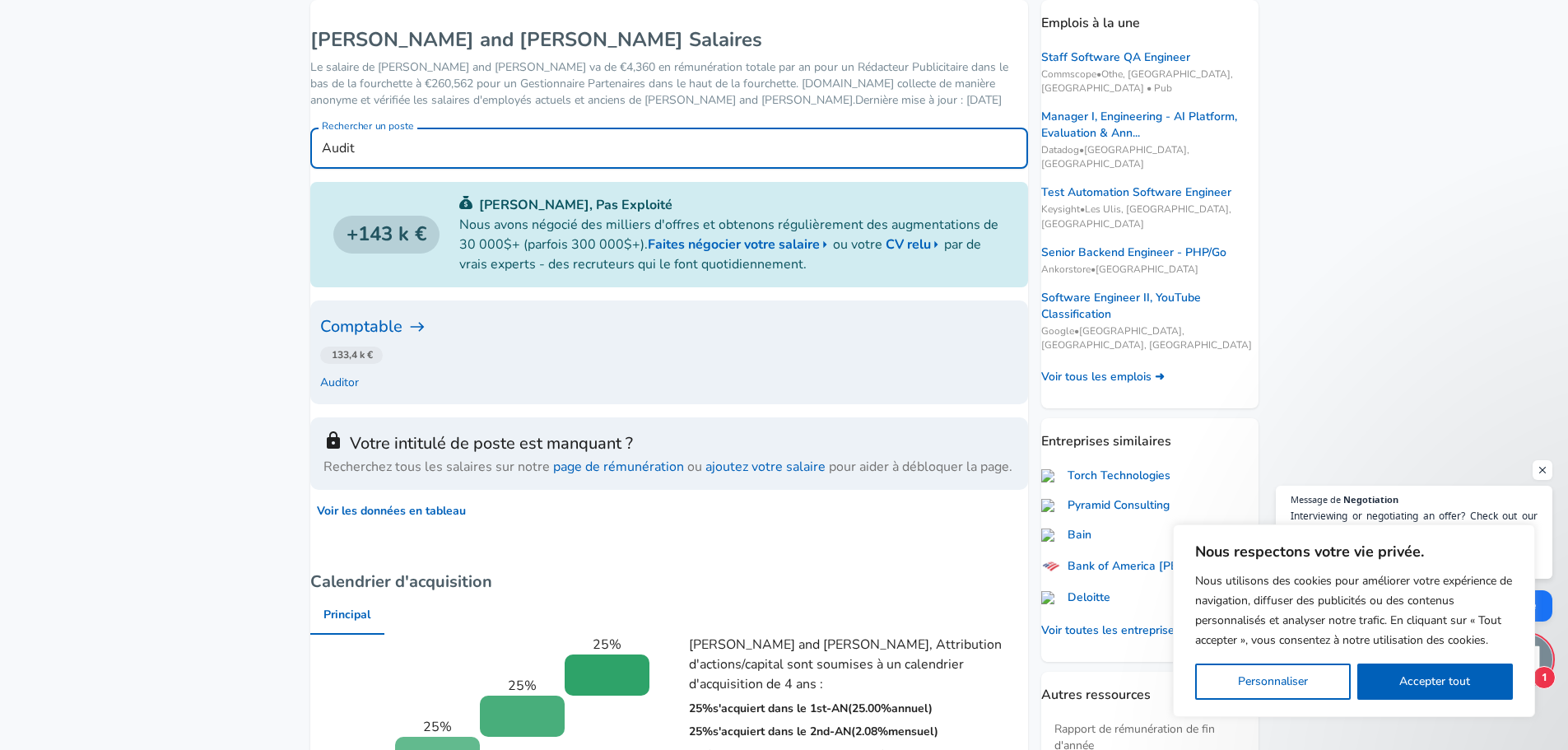
scroll to position [223, 0]
type input "Audit"
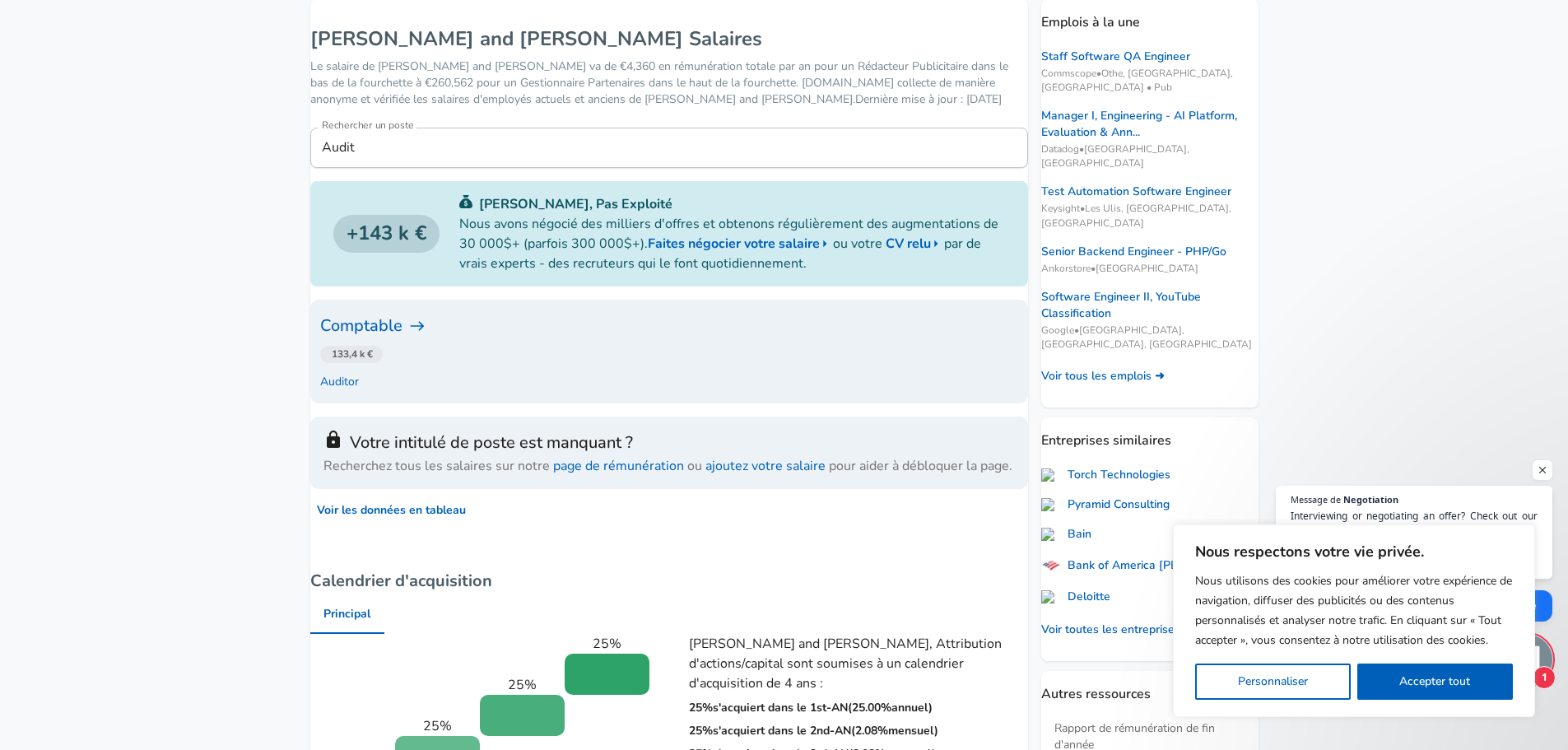
click at [411, 328] on h6 "Comptable" at bounding box center [669, 325] width 698 height 27
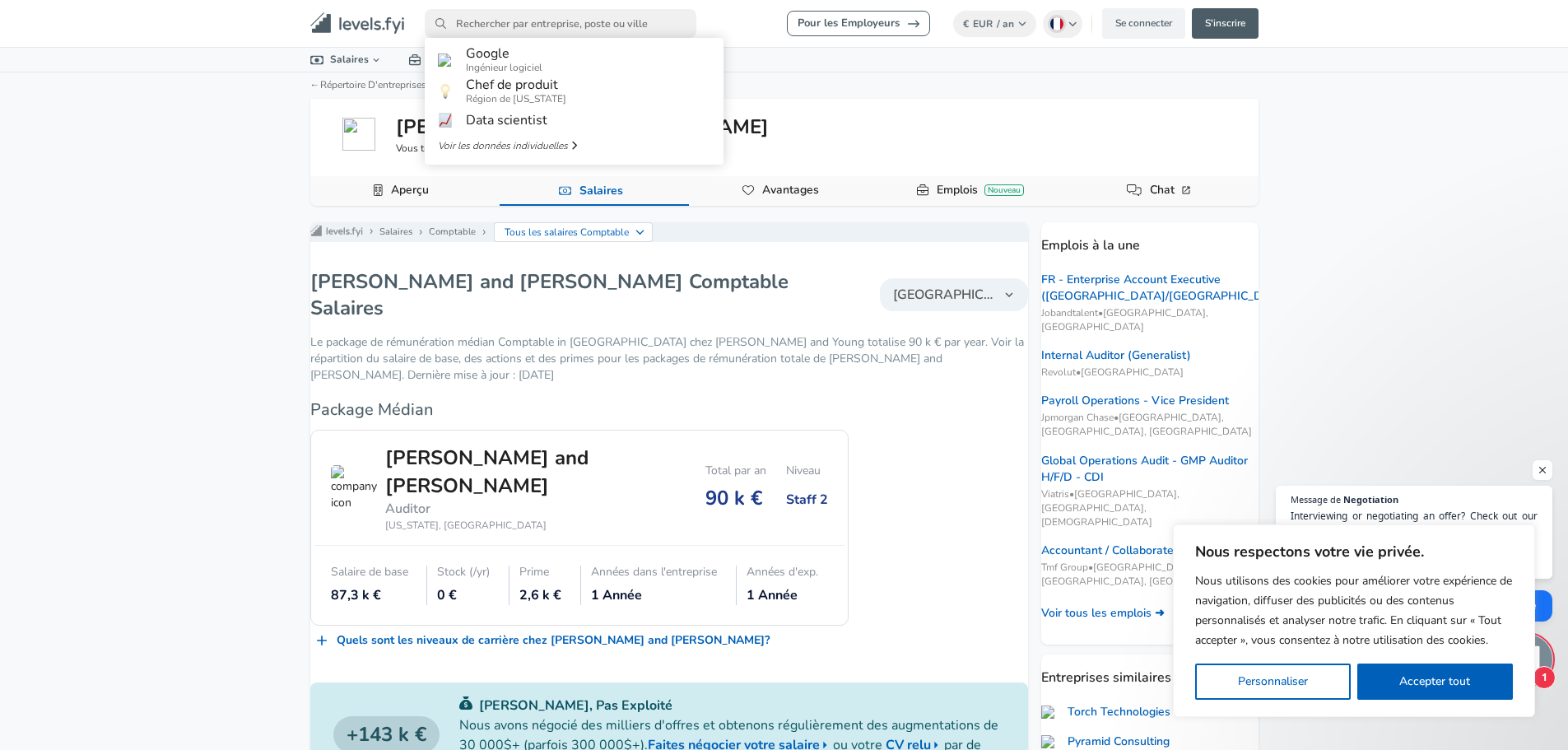
click at [503, 23] on input "primary" at bounding box center [560, 22] width 272 height 28
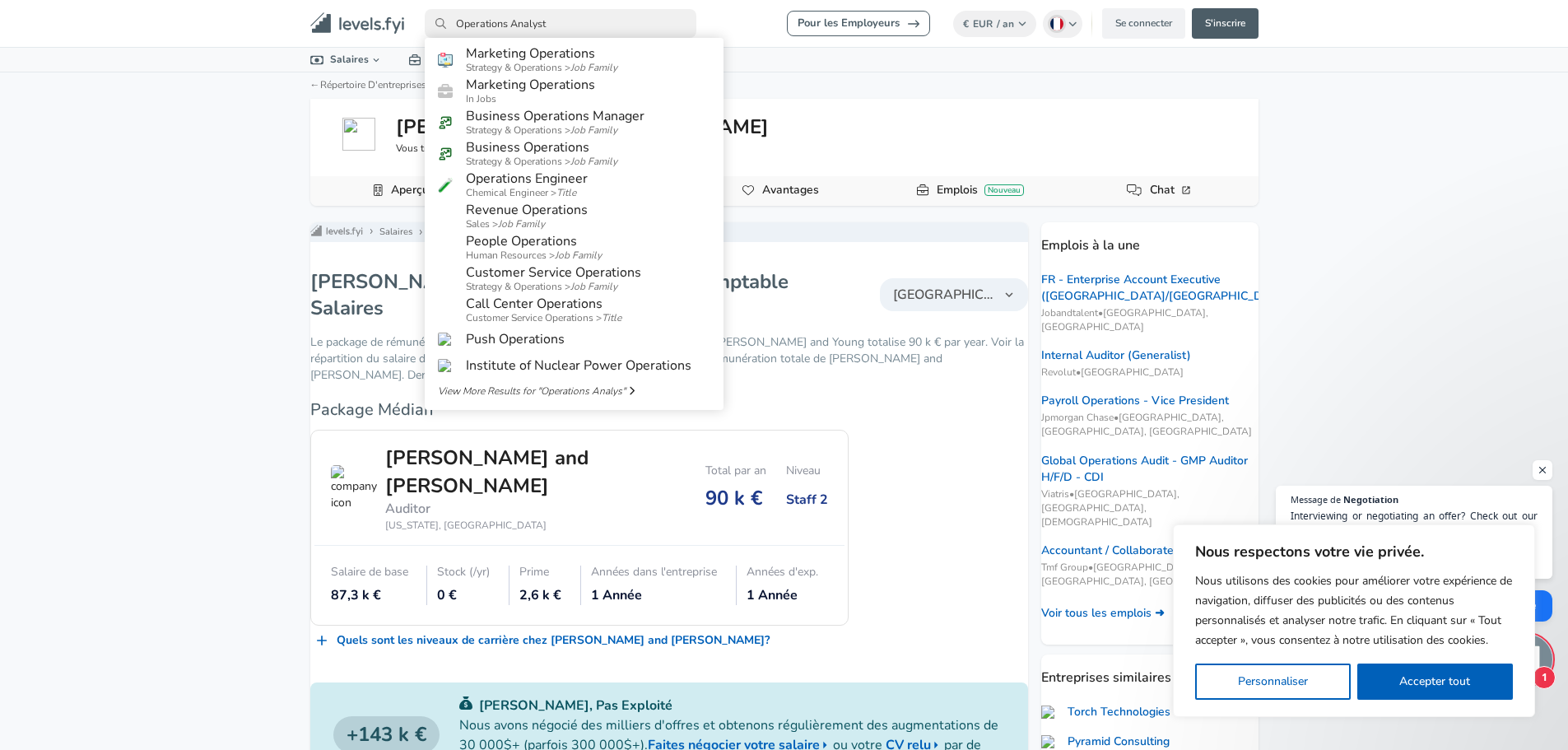
type input "Operations Analyst"
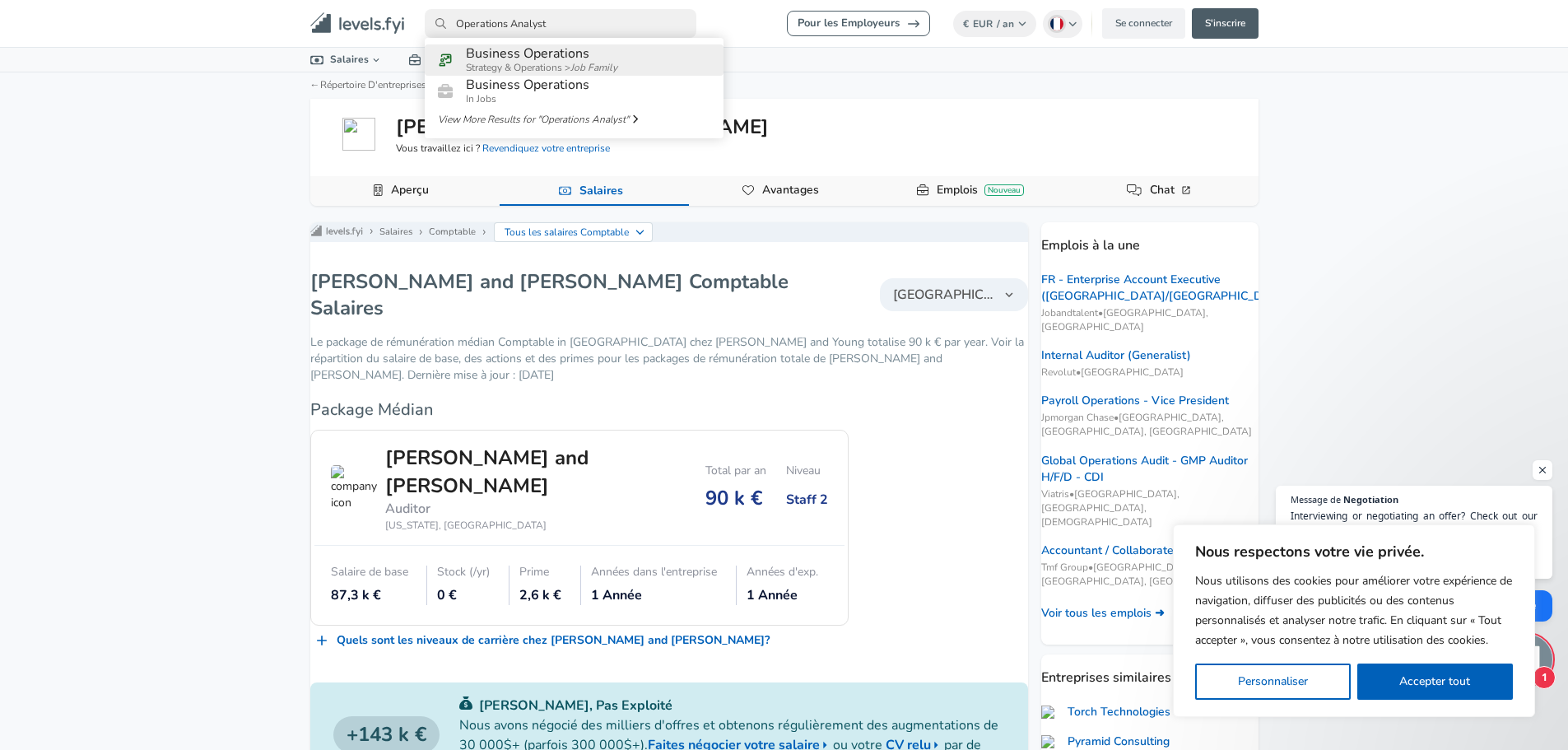
click at [650, 66] on link "Business Operations Strategy & Operations > Job Family" at bounding box center [574, 60] width 299 height 31
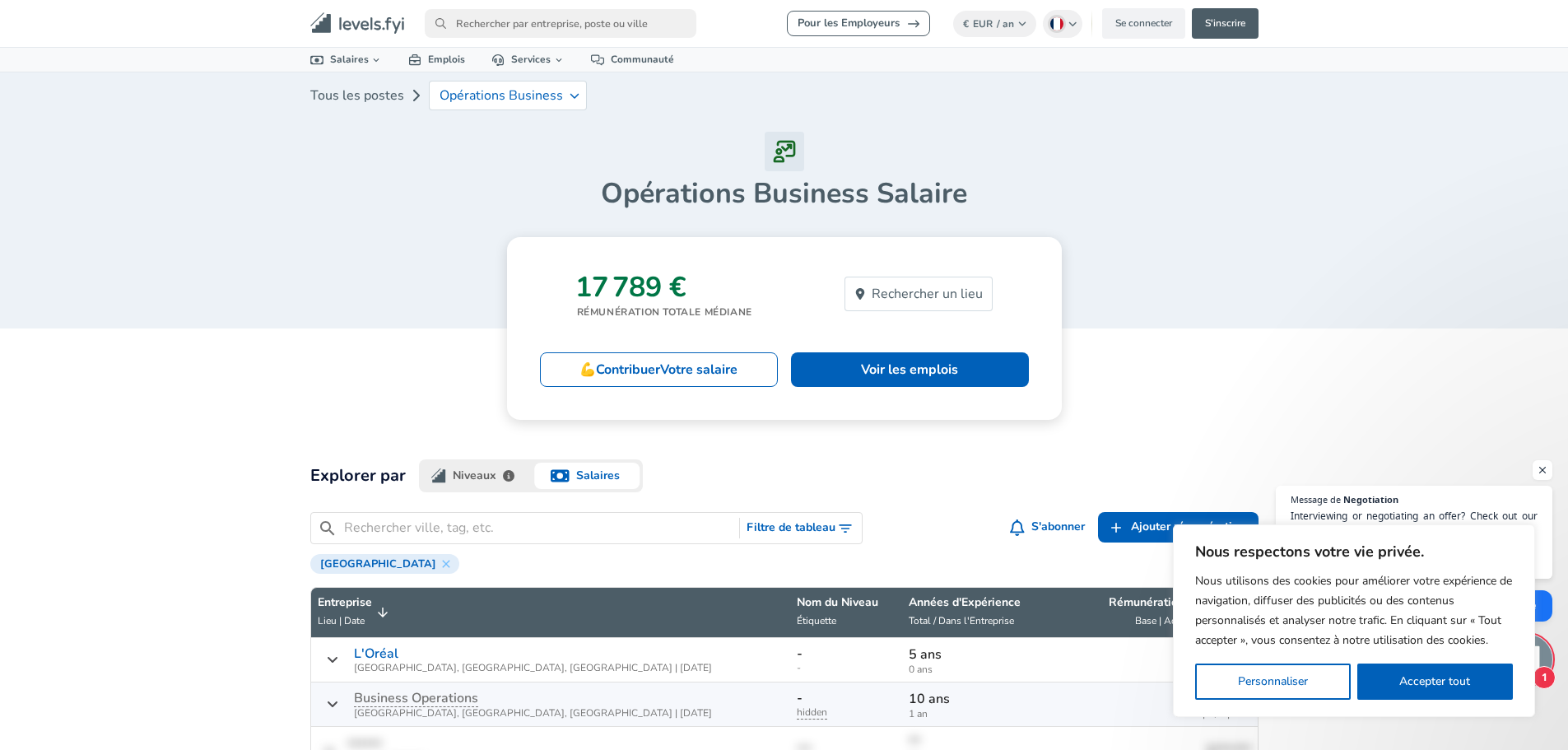
click at [513, 27] on input "primary" at bounding box center [560, 22] width 272 height 28
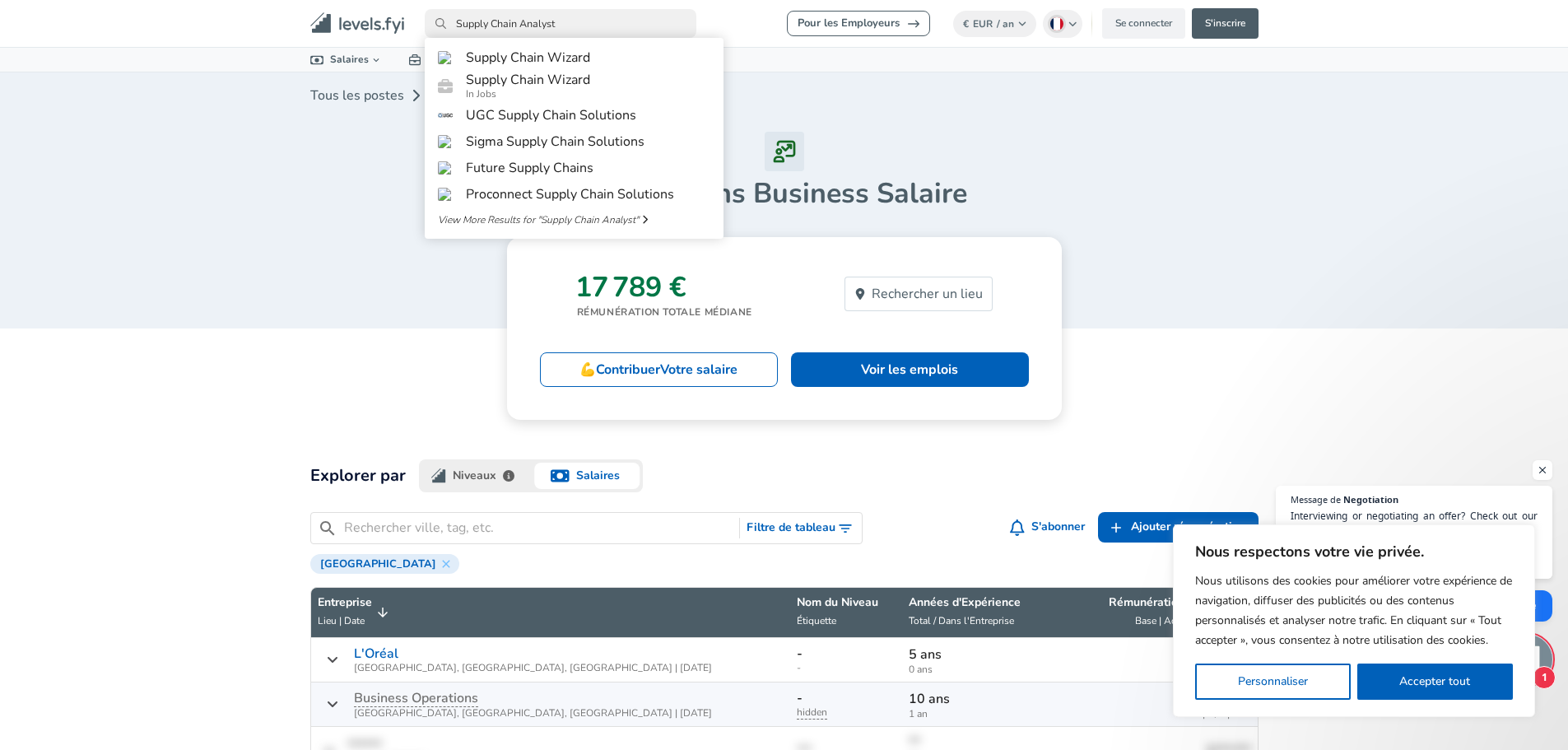
type input "Supply Chain Analyst"
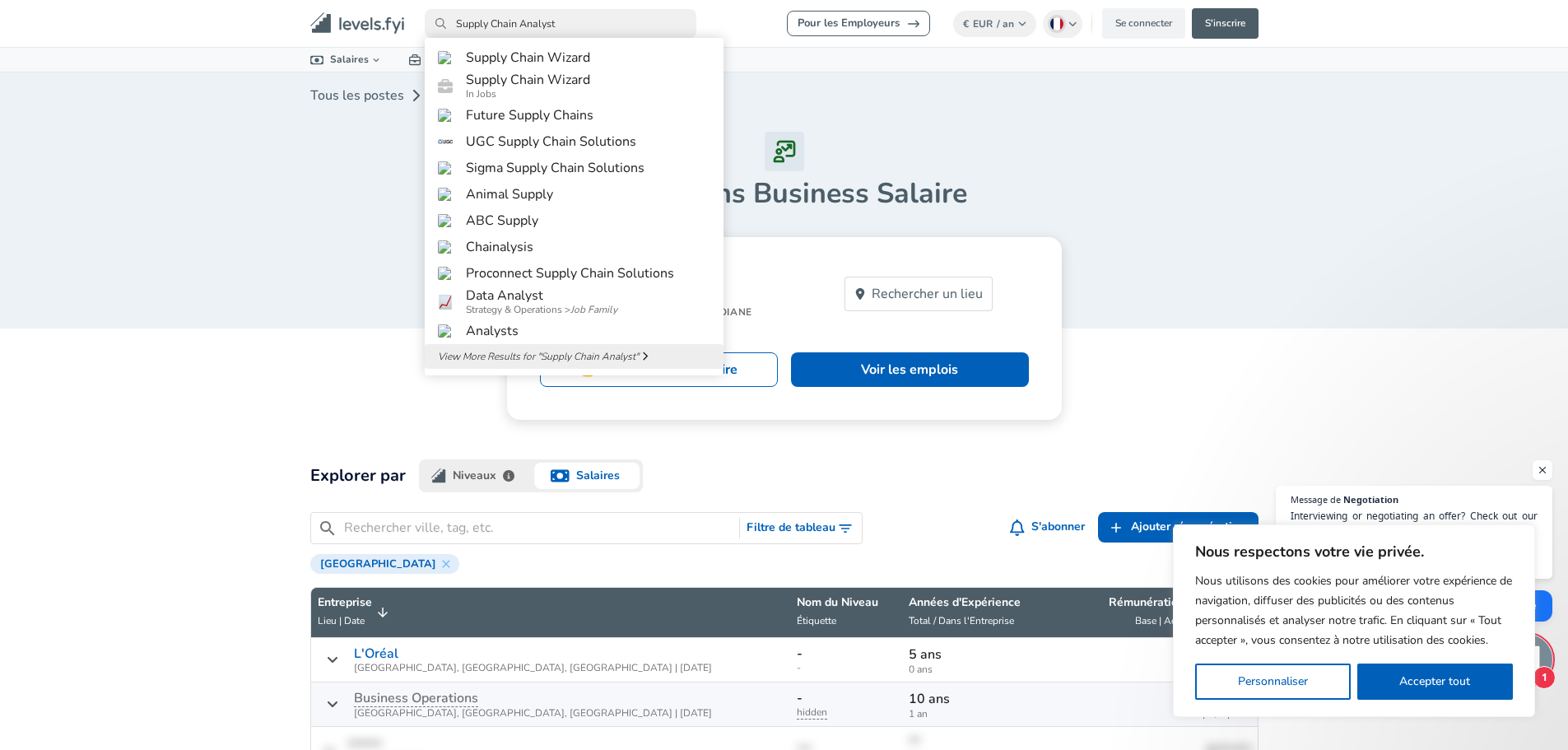
click at [537, 363] on span "View More Results for " Supply Chain Analyst "" at bounding box center [538, 356] width 201 height 15
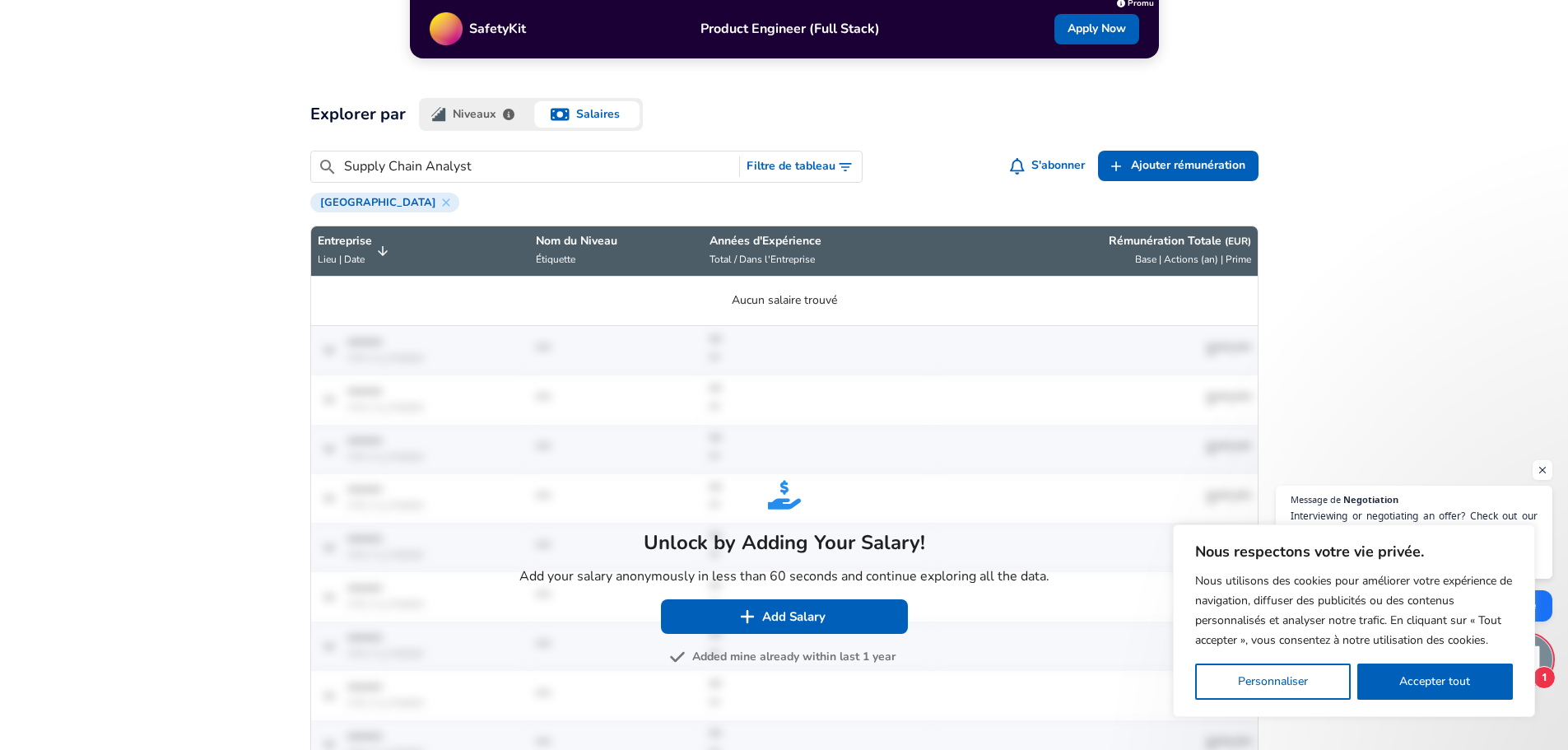
scroll to position [576, 0]
